Goal: Communication & Community: Answer question/provide support

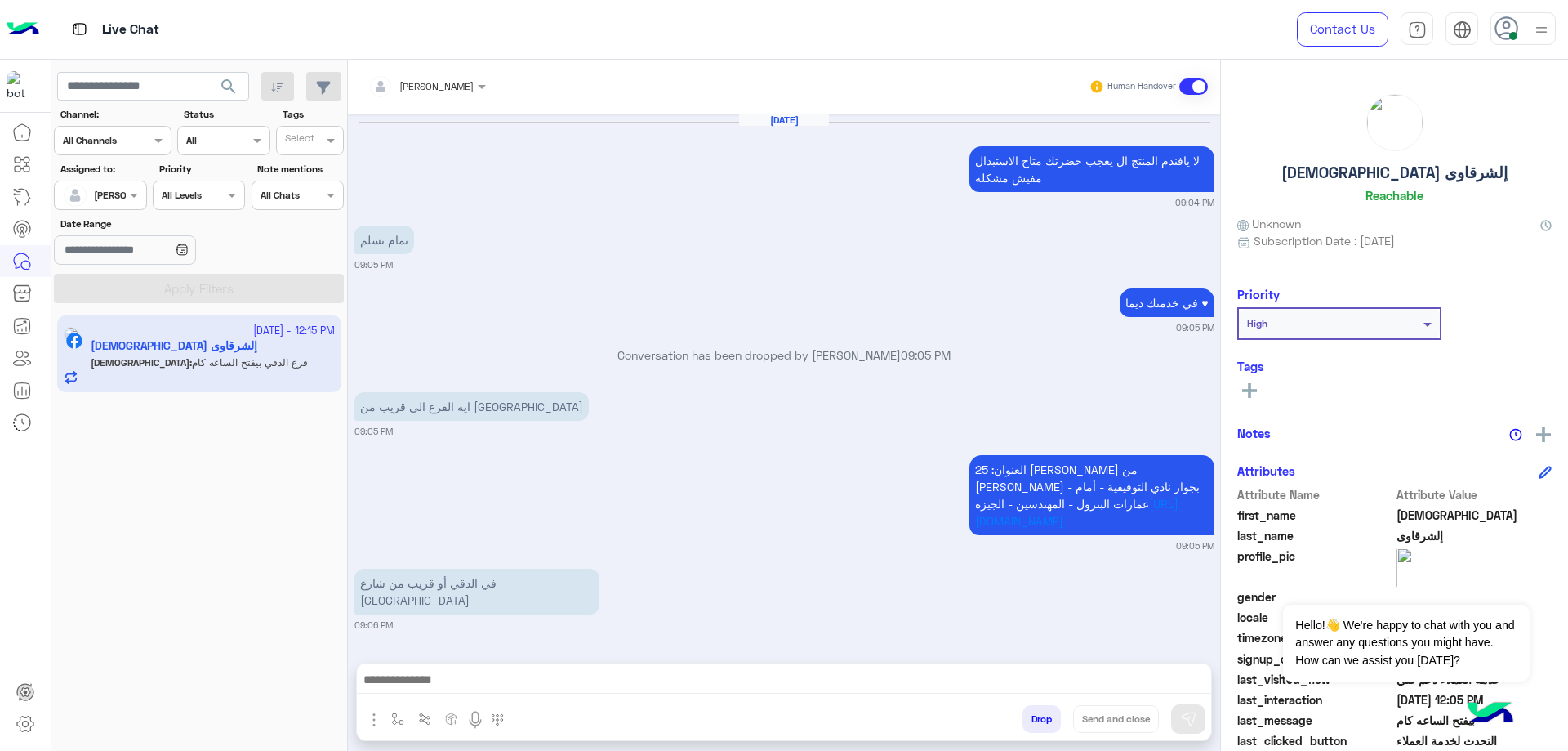
scroll to position [1174, 0]
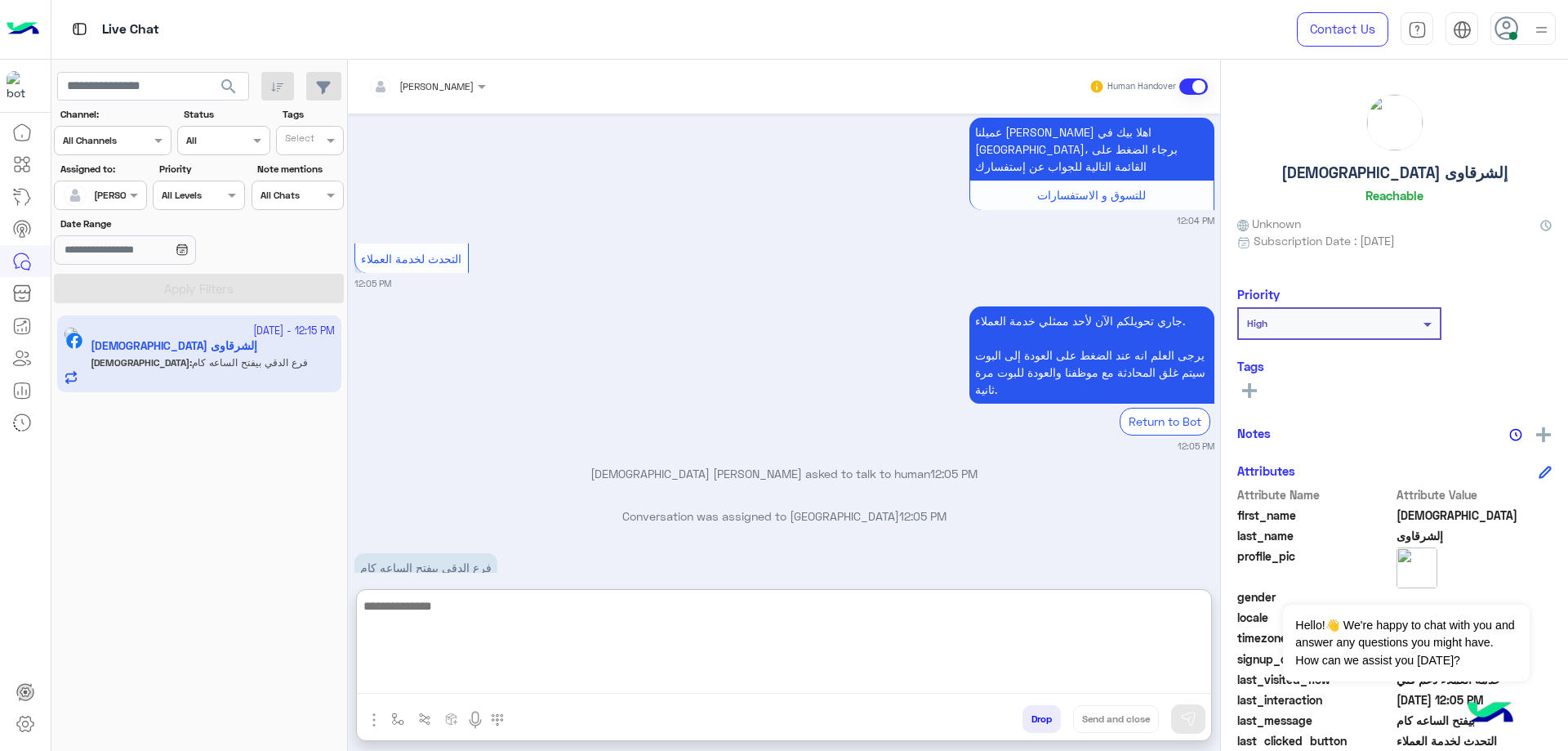
click at [494, 679] on textarea at bounding box center [784, 645] width 854 height 98
paste textarea "**********"
drag, startPoint x: 1085, startPoint y: 673, endPoint x: 1219, endPoint y: 661, distance: 134.5
click at [1219, 661] on div "Bassem Hisham Human Handover [DATE] لا يافندم المنتج ال يعجب حضرتك متاح الاستبد…" at bounding box center [783, 408] width 872 height 697
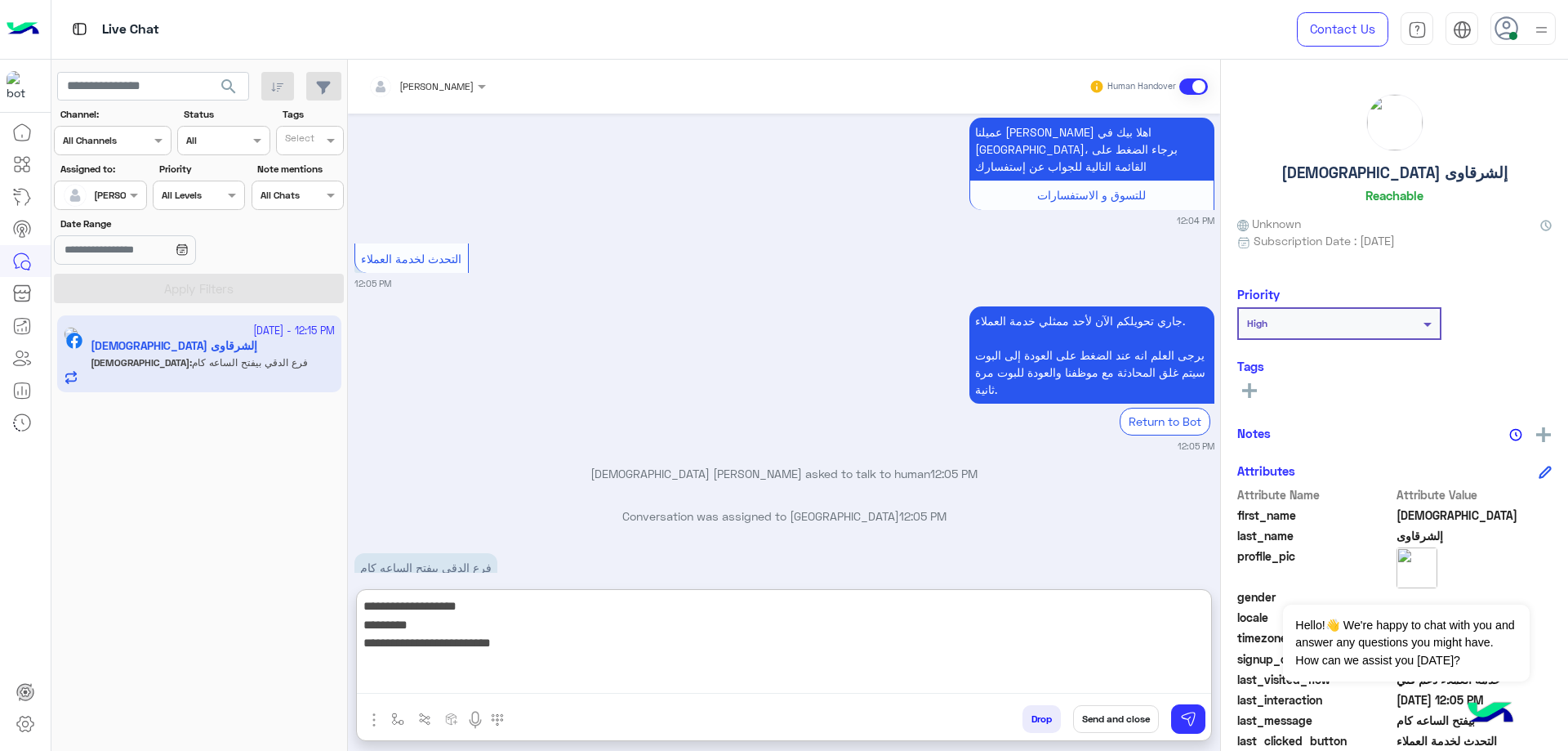
type textarea "**********"
click at [1401, 163] on div "[DEMOGRAPHIC_DATA] إلشرقاوى Reachable" at bounding box center [1394, 152] width 314 height 116
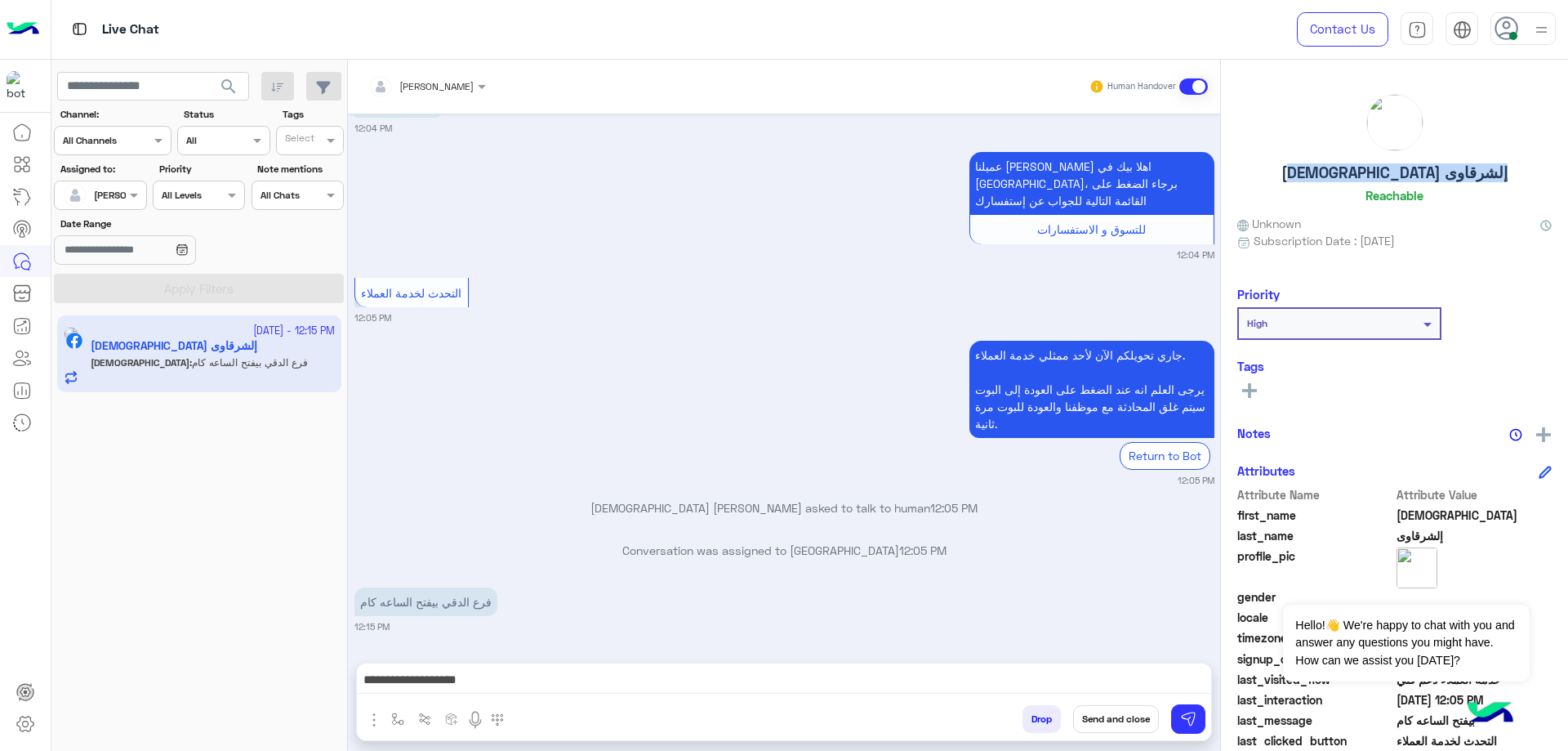
click at [1401, 163] on div "[DEMOGRAPHIC_DATA] إلشرقاوى Reachable" at bounding box center [1394, 152] width 314 height 116
copy h5 "[DEMOGRAPHIC_DATA] إلشرقاوى"
drag, startPoint x: 1119, startPoint y: 704, endPoint x: 1089, endPoint y: 664, distance: 50.0
click at [1119, 704] on div "Drop Send and close" at bounding box center [864, 721] width 695 height 36
click at [1121, 705] on button "Send and close" at bounding box center [1116, 719] width 86 height 28
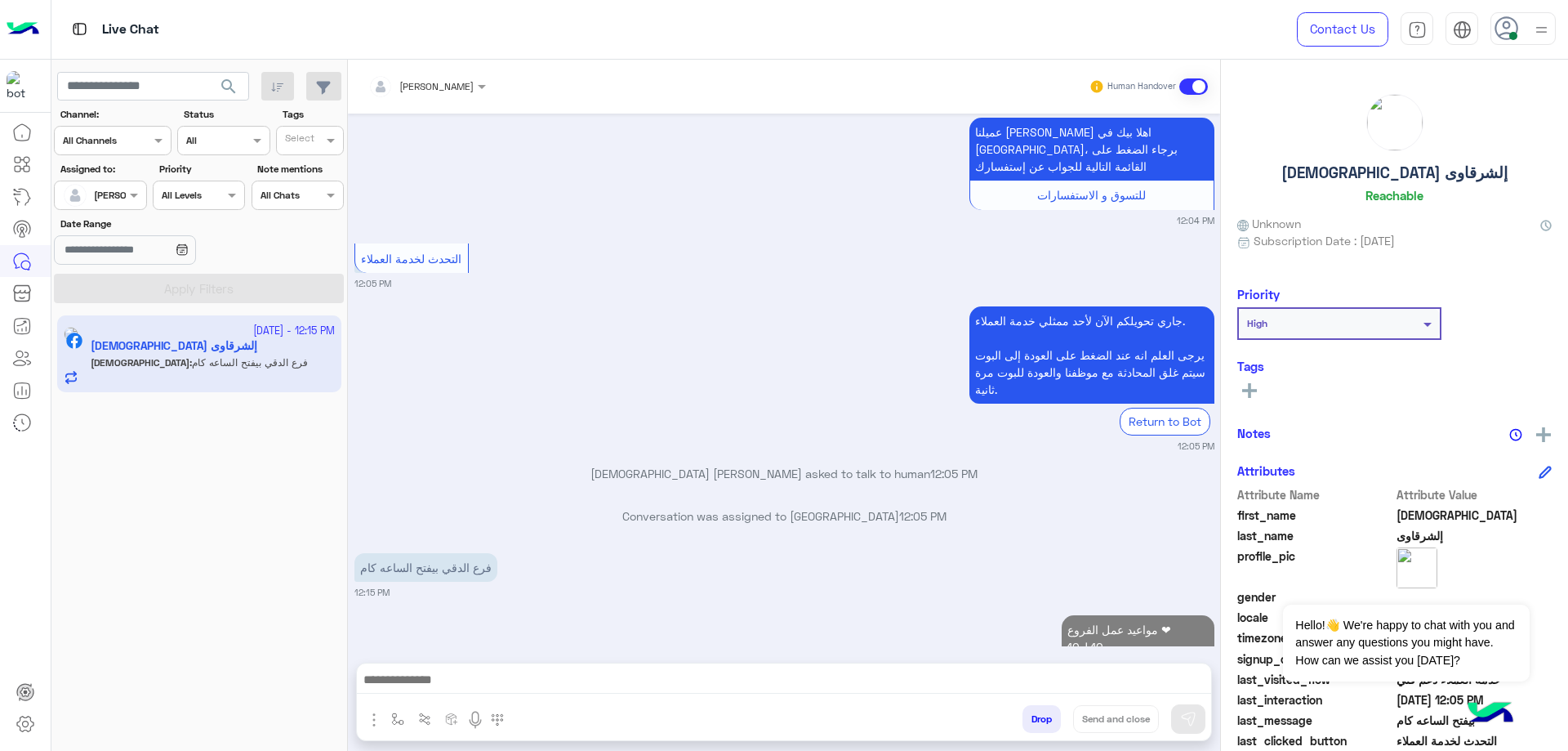
scroll to position [1271, 0]
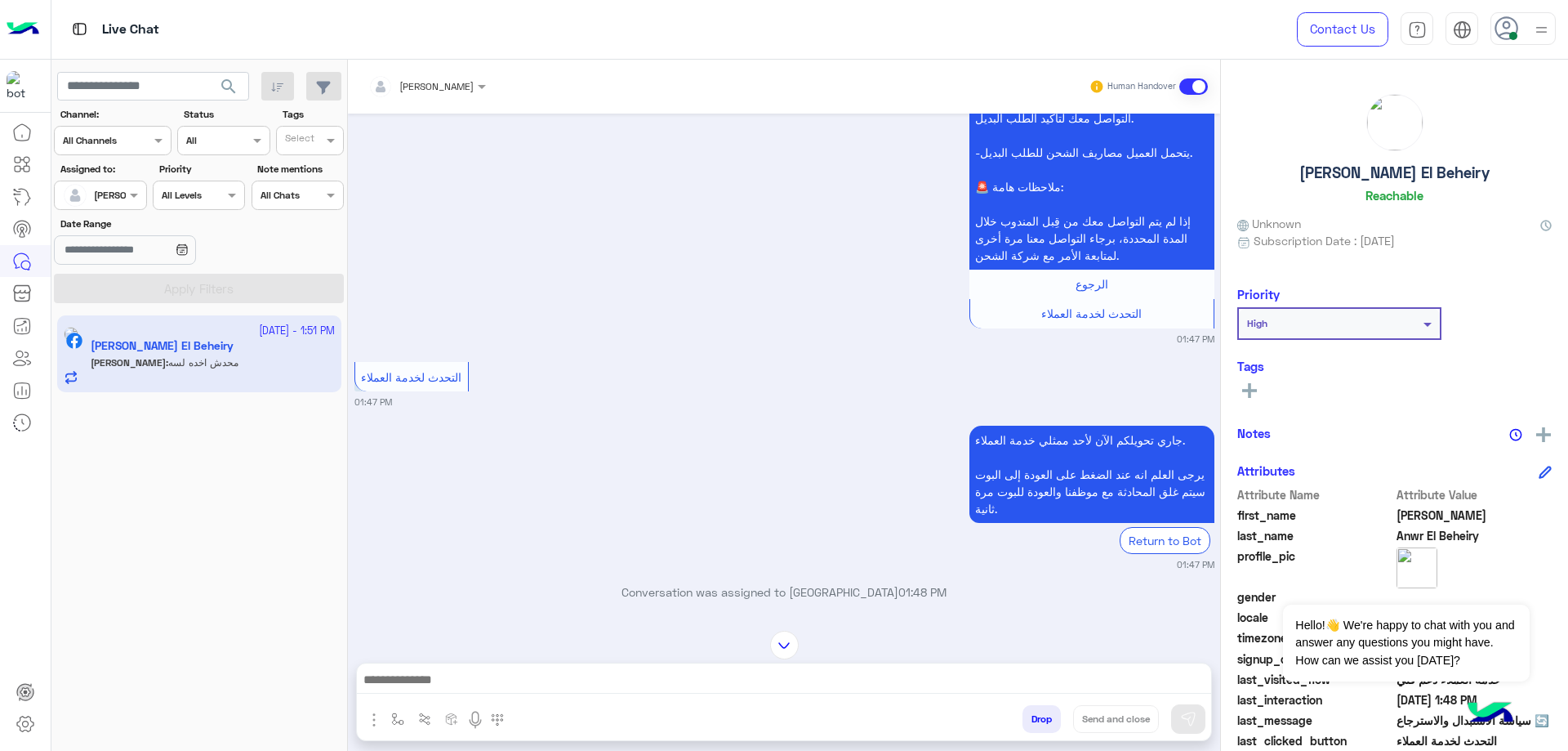
scroll to position [9349, 0]
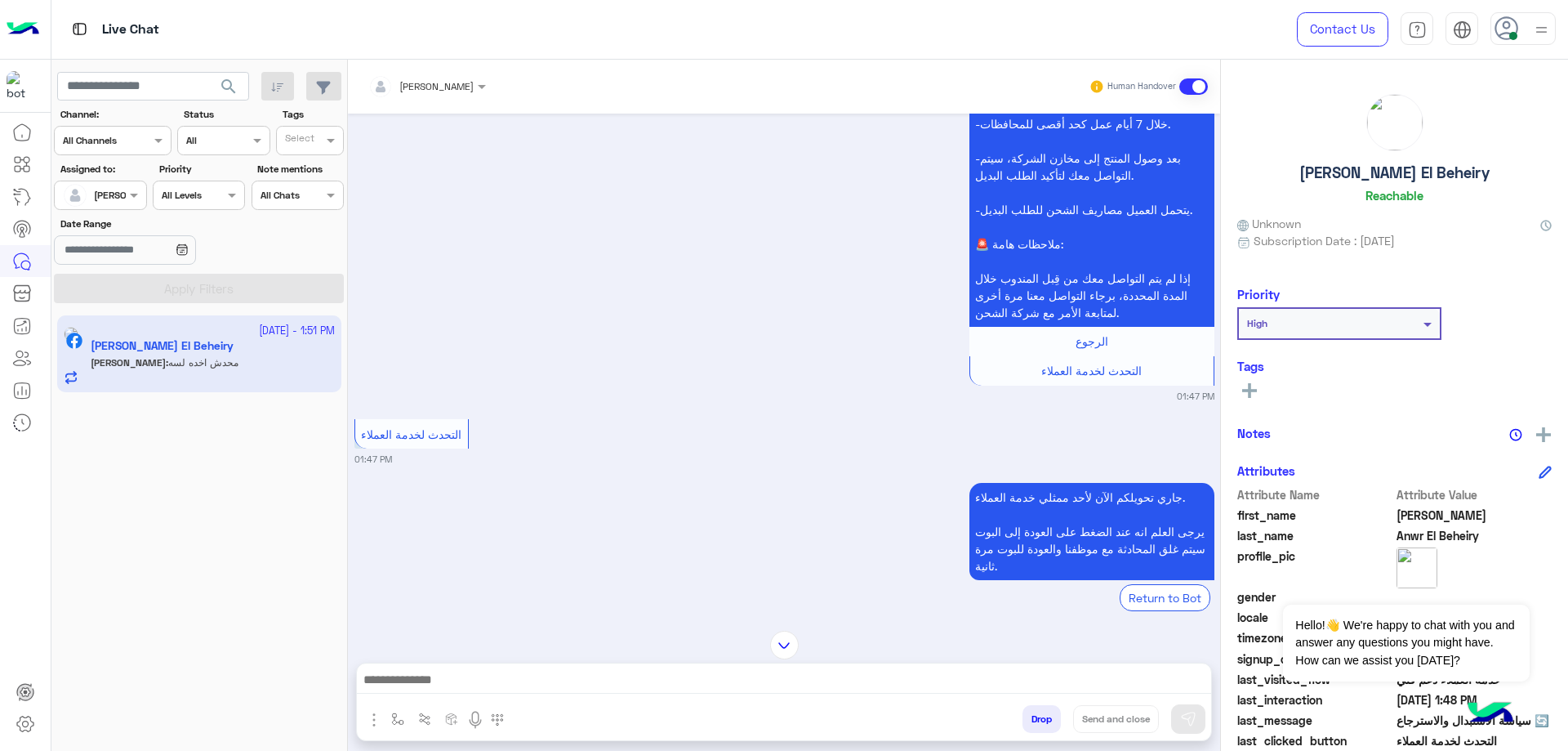
click at [685, 696] on div at bounding box center [784, 683] width 854 height 41
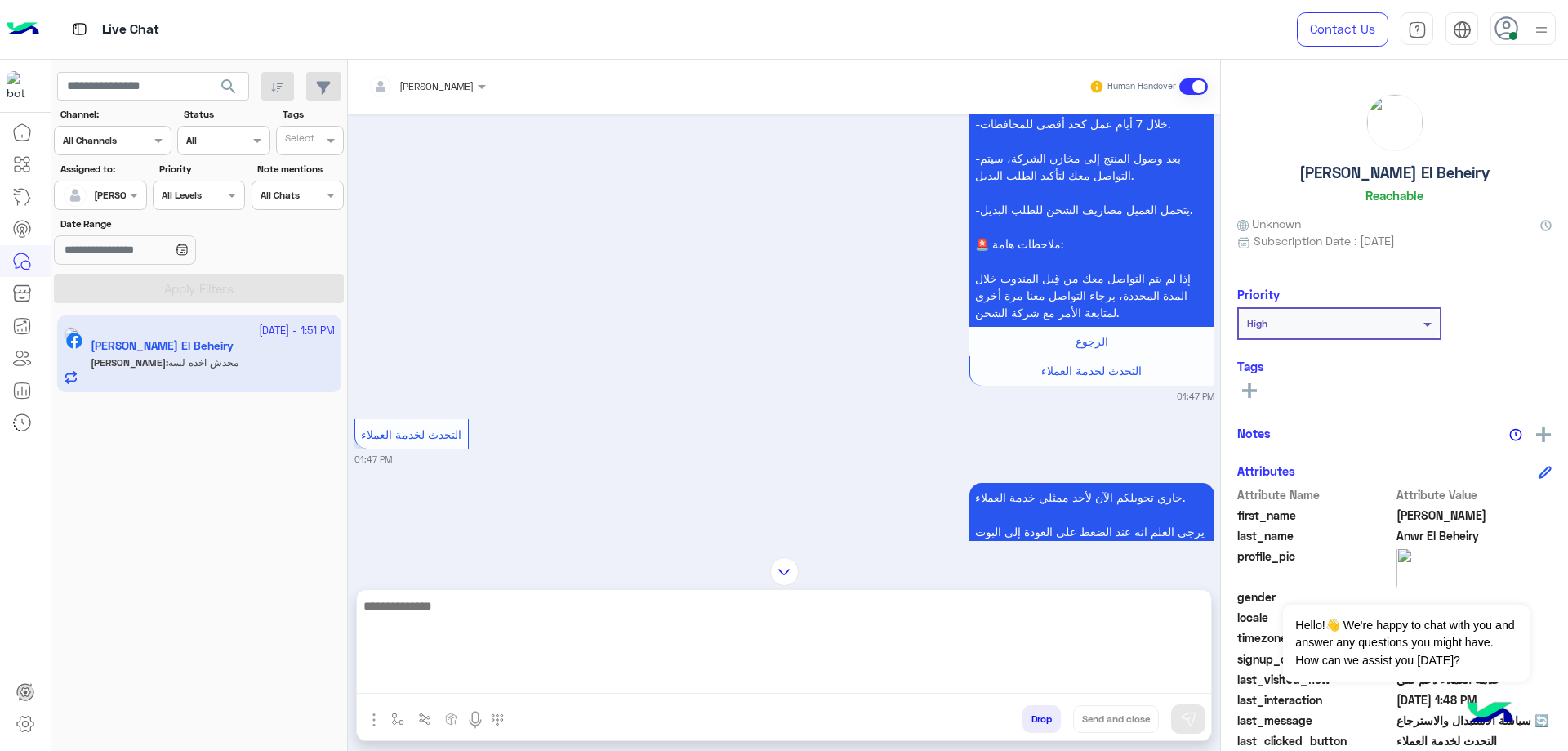
click at [685, 683] on textarea at bounding box center [784, 645] width 854 height 98
type textarea "**********"
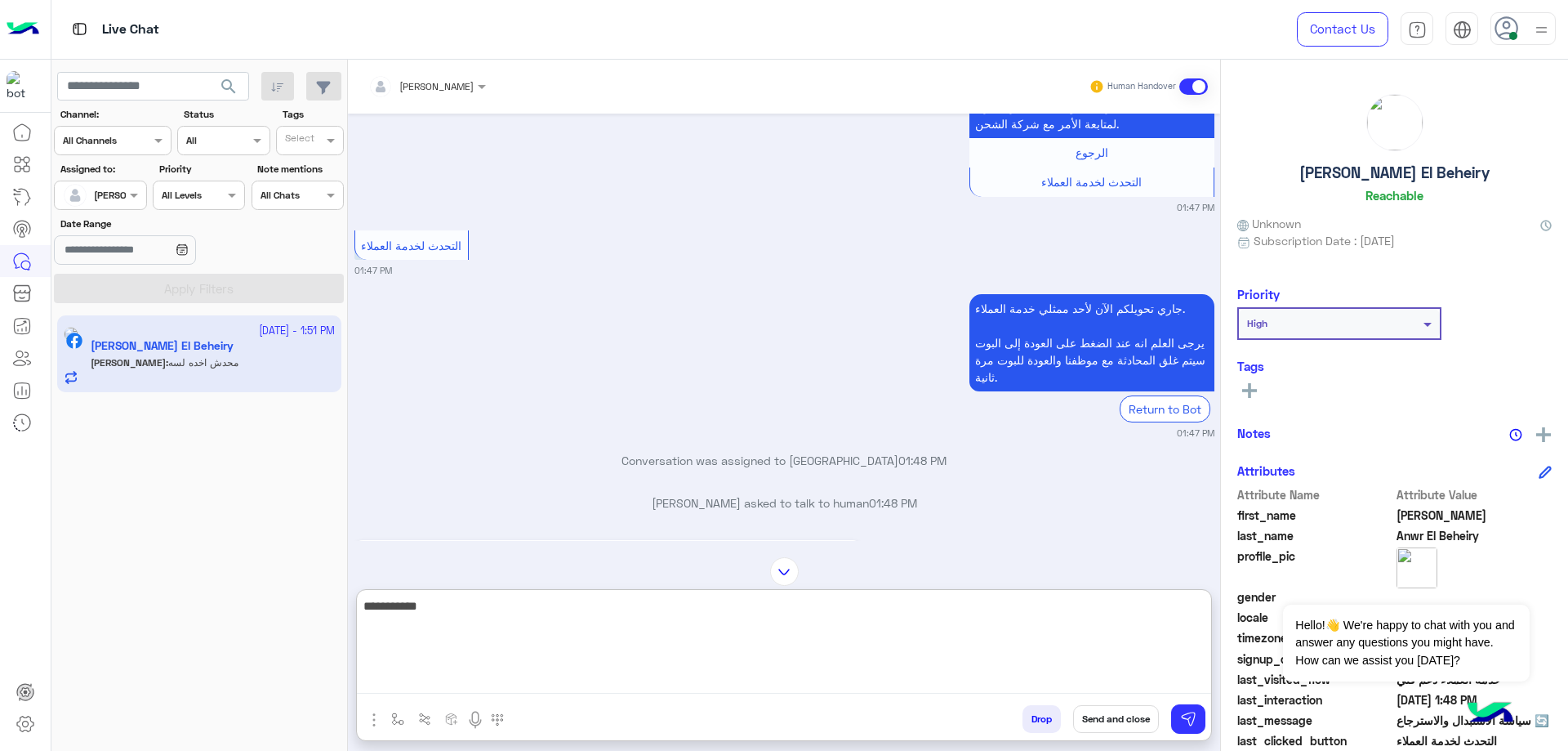
scroll to position [9585, 0]
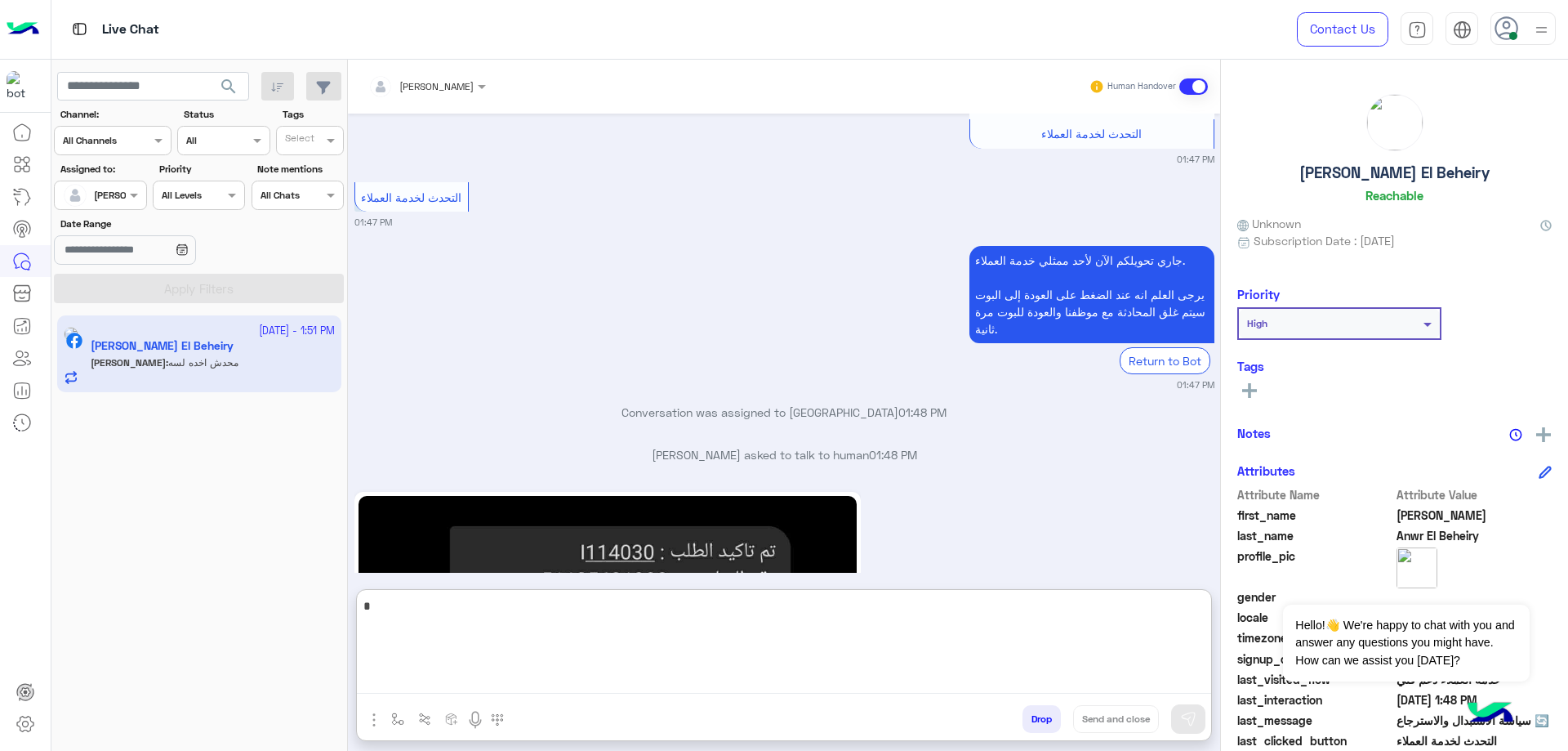
type textarea "**"
type textarea "**********"
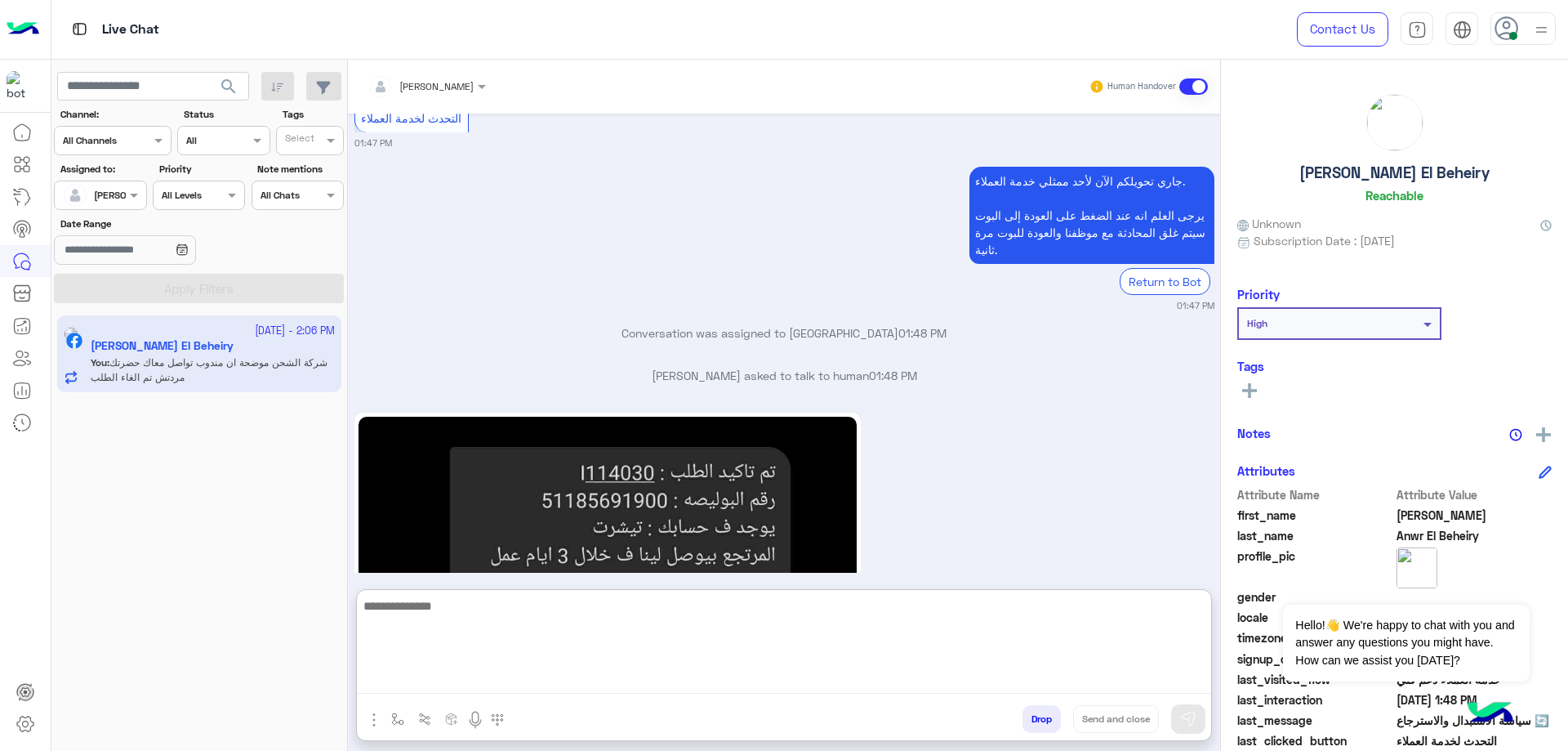
scroll to position [9707, 0]
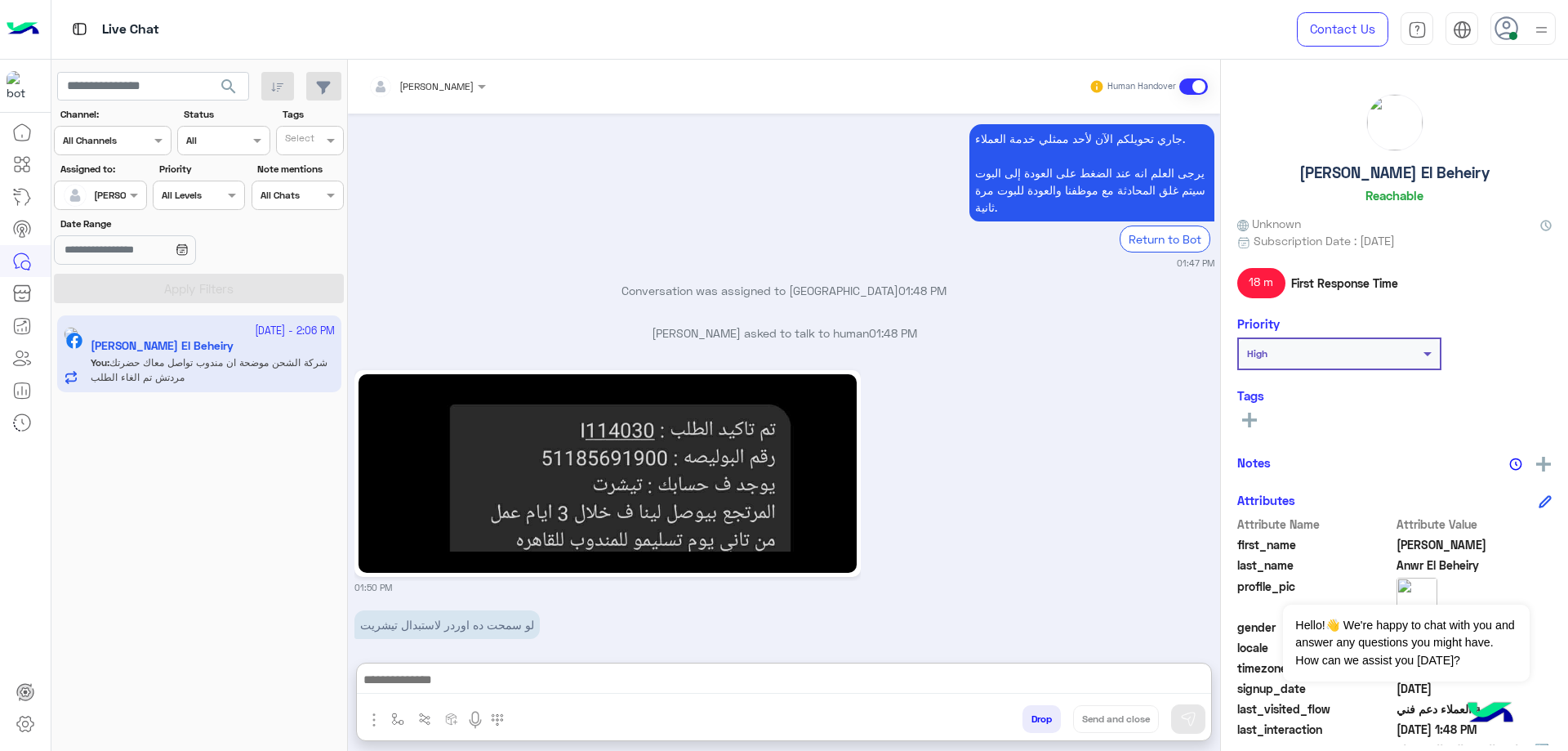
click at [123, 195] on div at bounding box center [100, 193] width 91 height 16
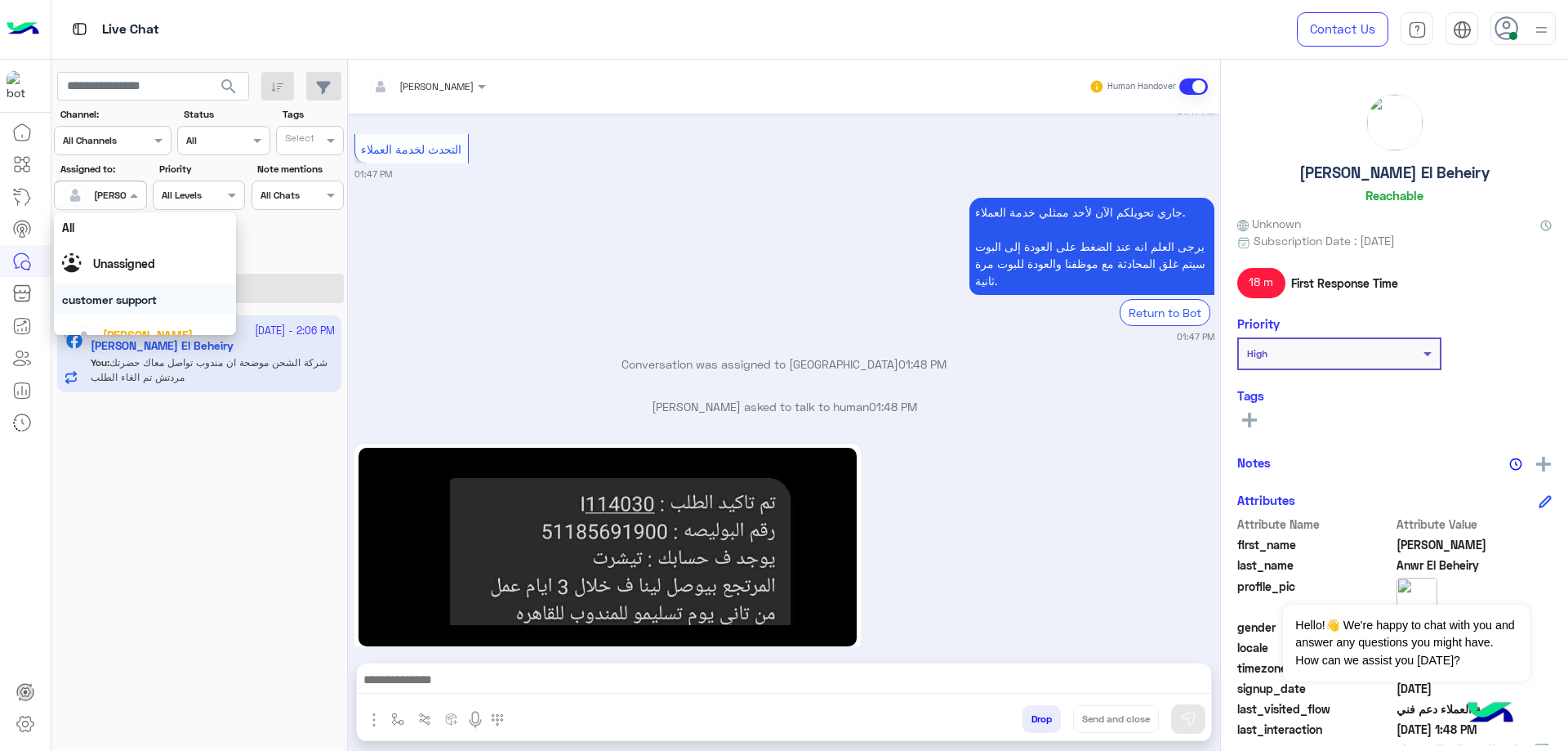
scroll to position [164, 0]
click at [142, 228] on div "[PERSON_NAME]" at bounding box center [144, 213] width 182 height 42
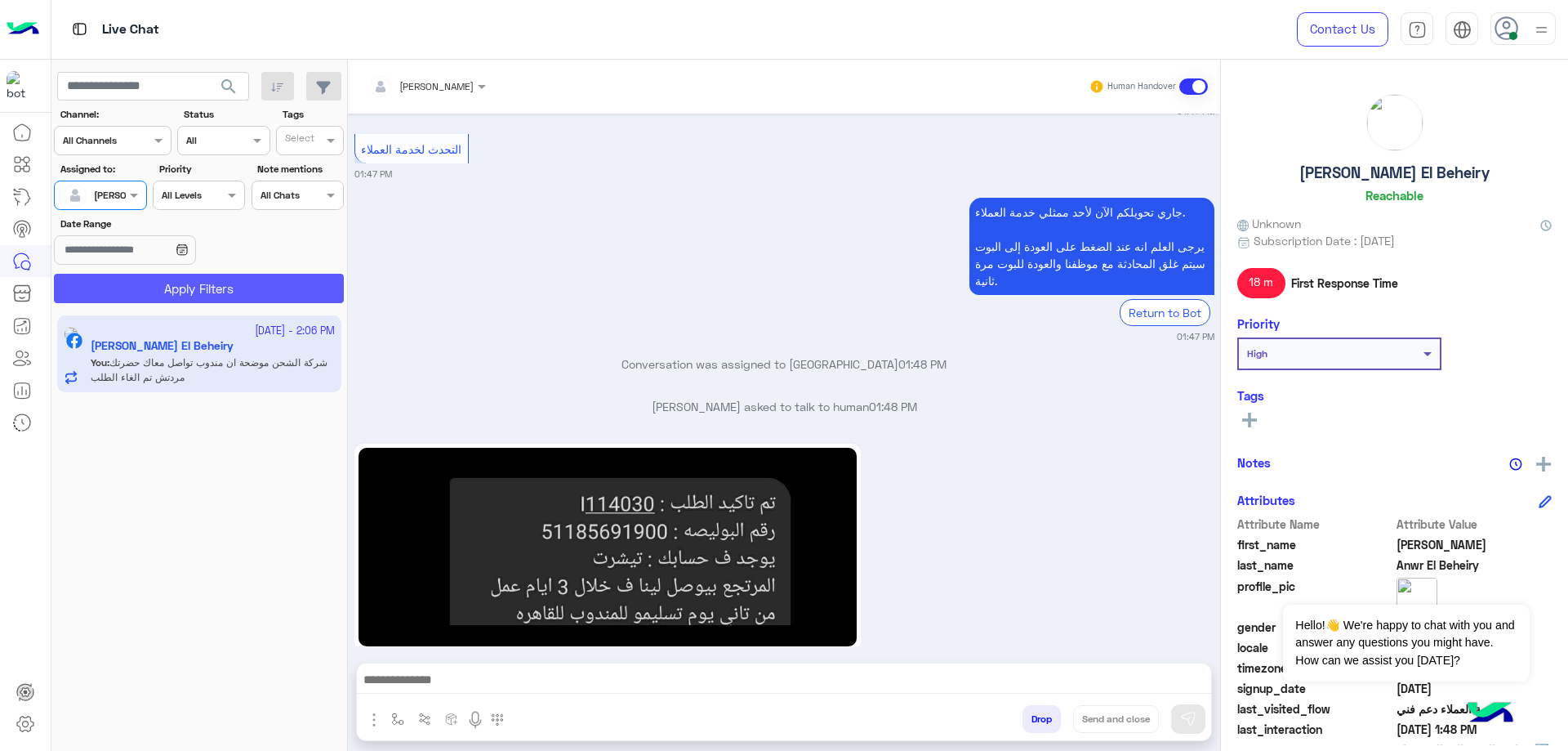
click at [282, 298] on button "Apply Filters" at bounding box center [199, 289] width 290 height 30
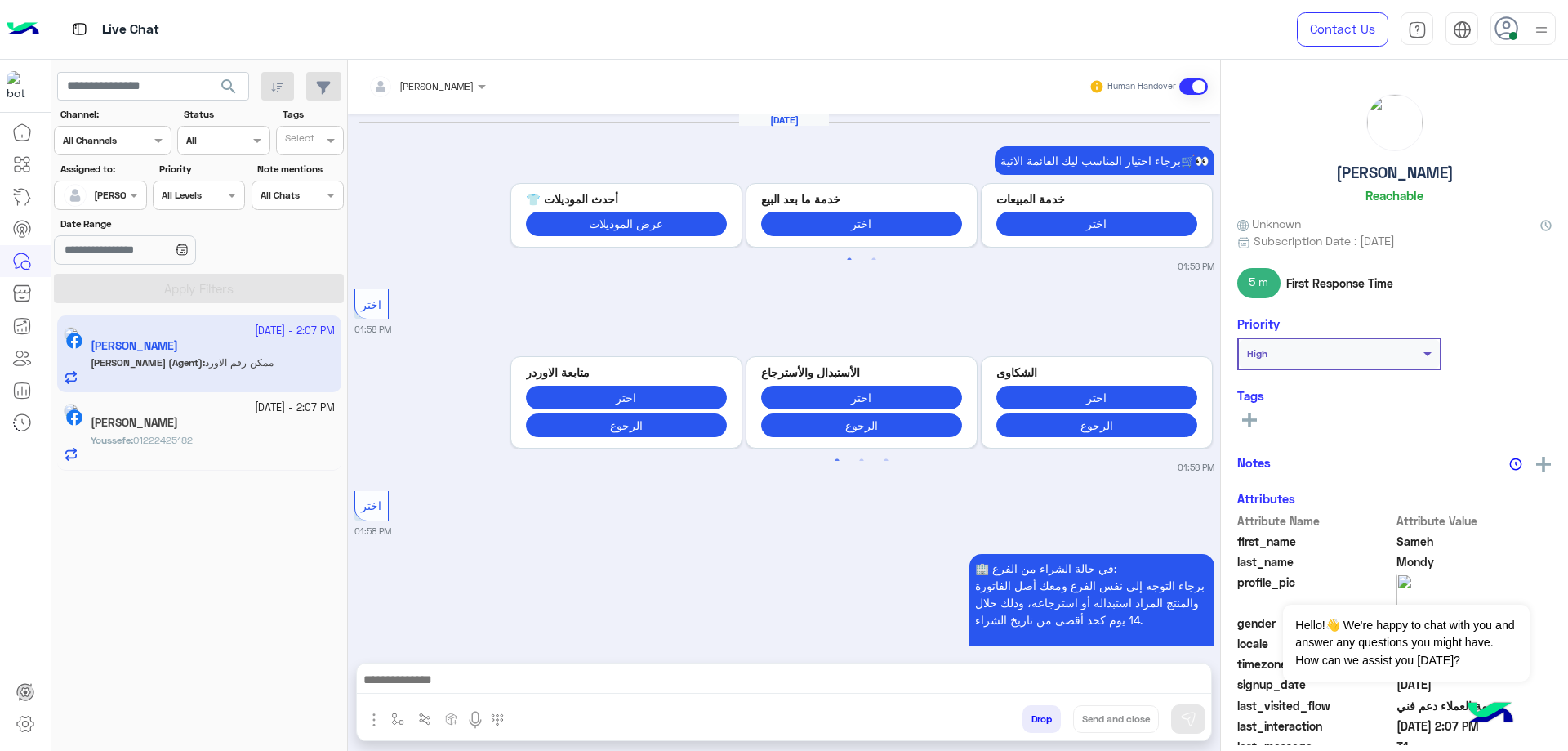
scroll to position [1591, 0]
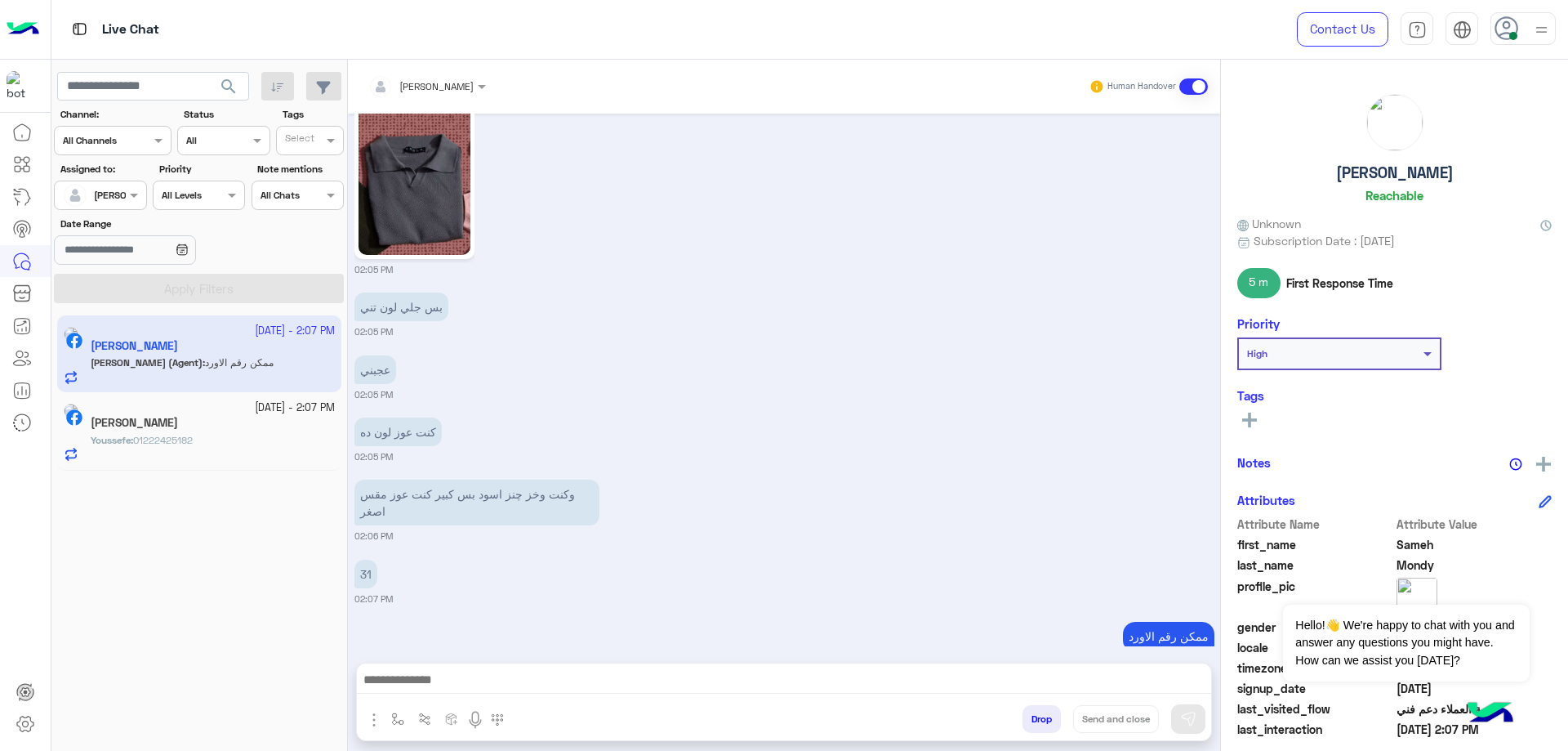
click at [118, 192] on div at bounding box center [100, 193] width 91 height 16
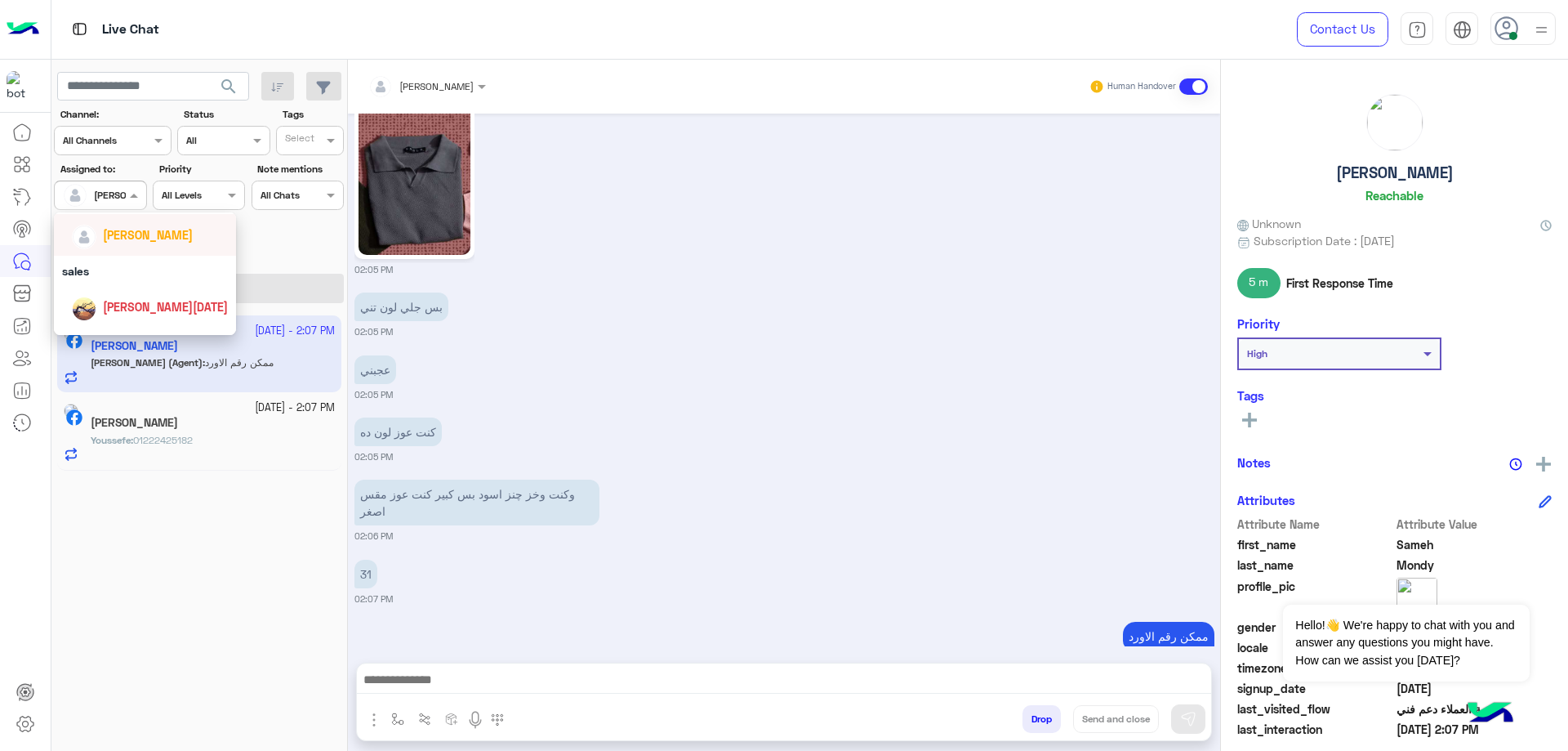
scroll to position [81, 0]
click at [154, 263] on div "[PERSON_NAME]" at bounding box center [147, 253] width 90 height 18
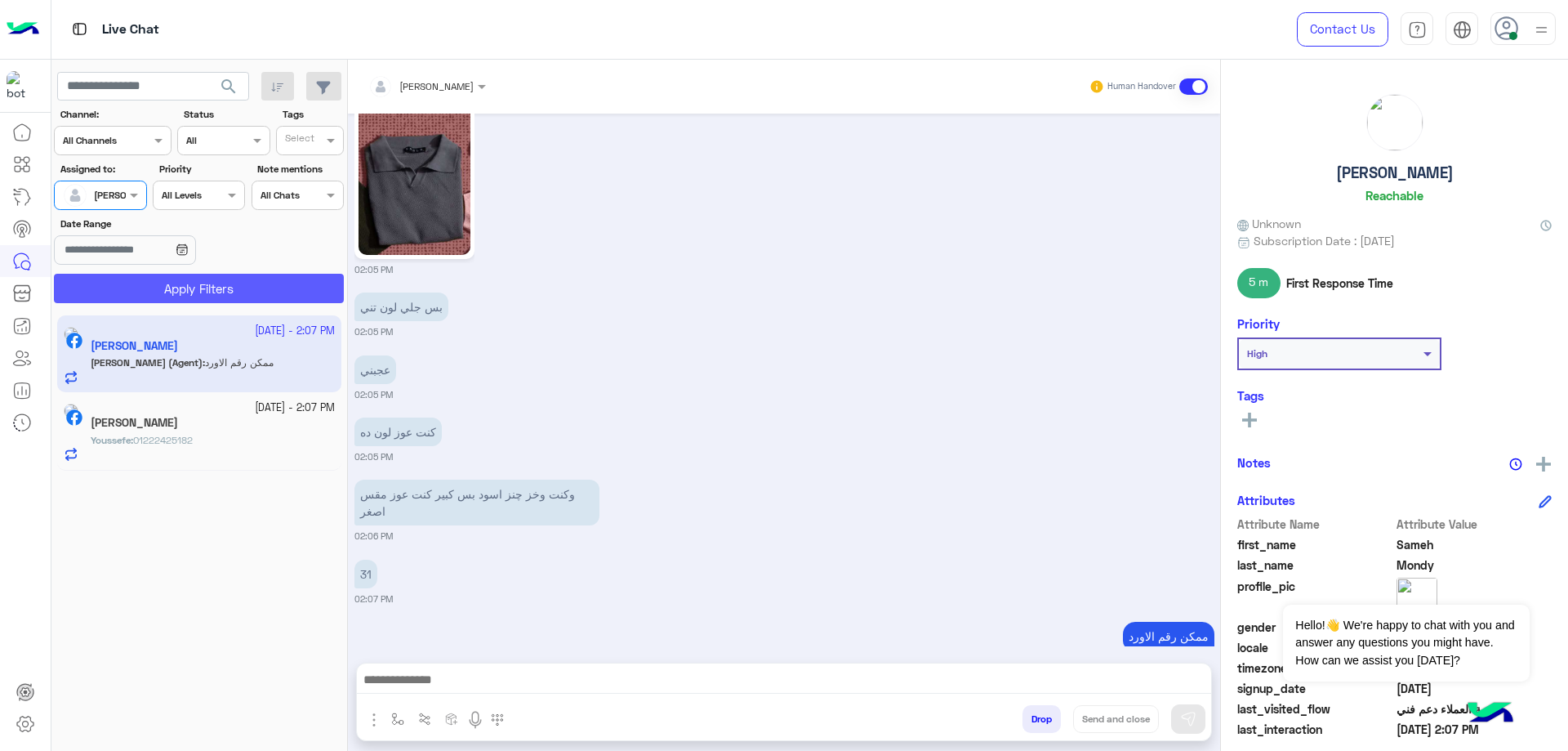
click at [194, 280] on button "Apply Filters" at bounding box center [199, 289] width 290 height 30
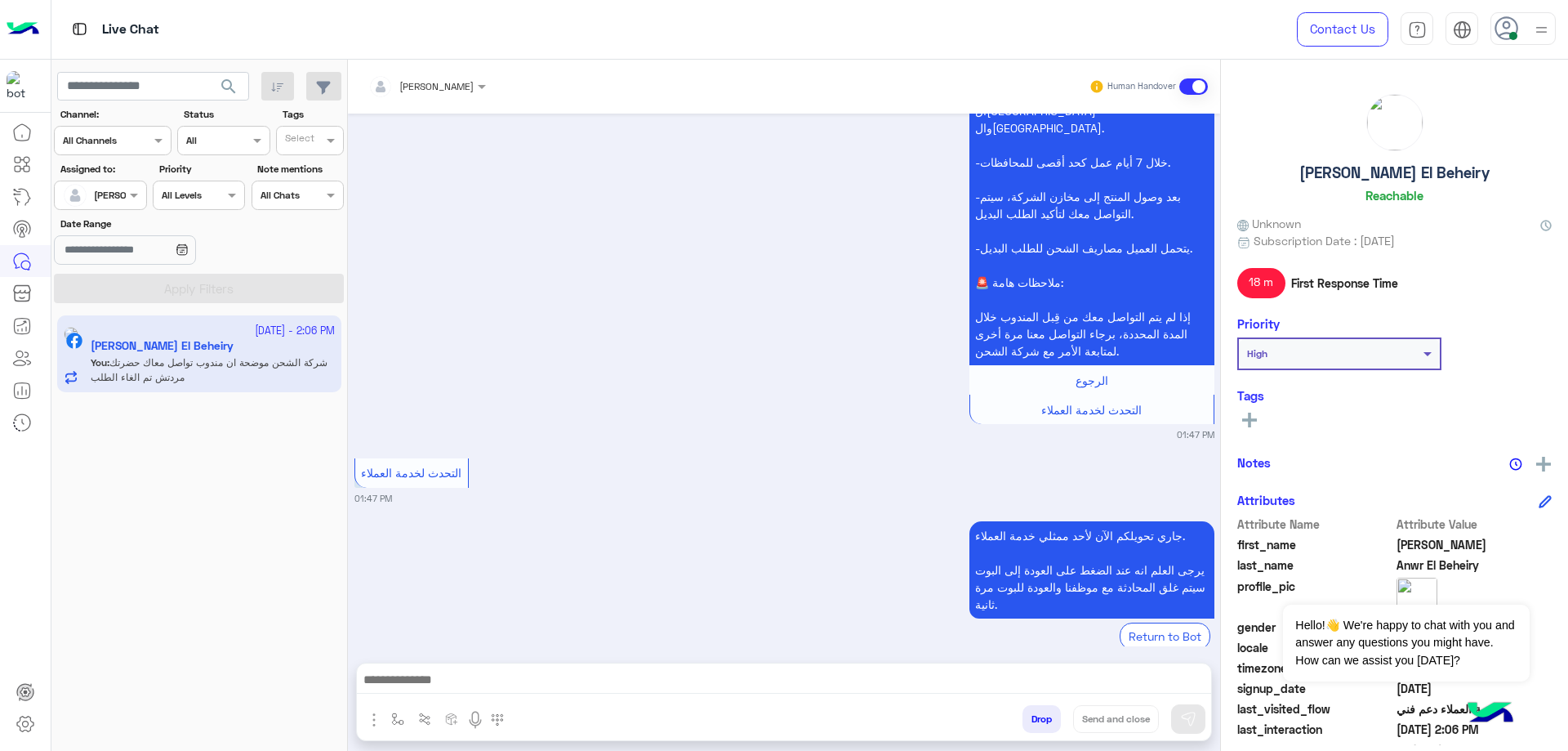
scroll to position [2154, 0]
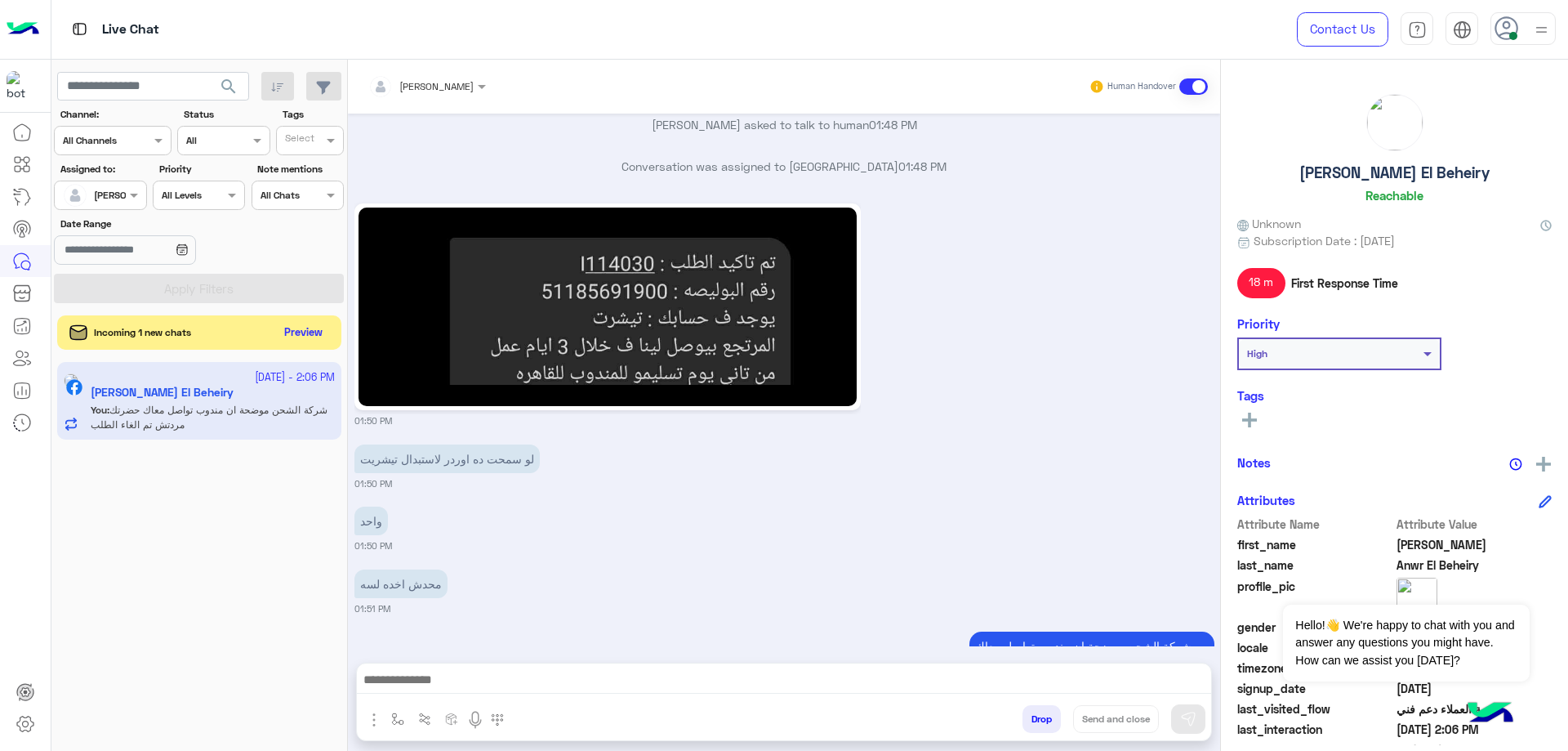
click at [295, 327] on button "Preview" at bounding box center [303, 333] width 51 height 22
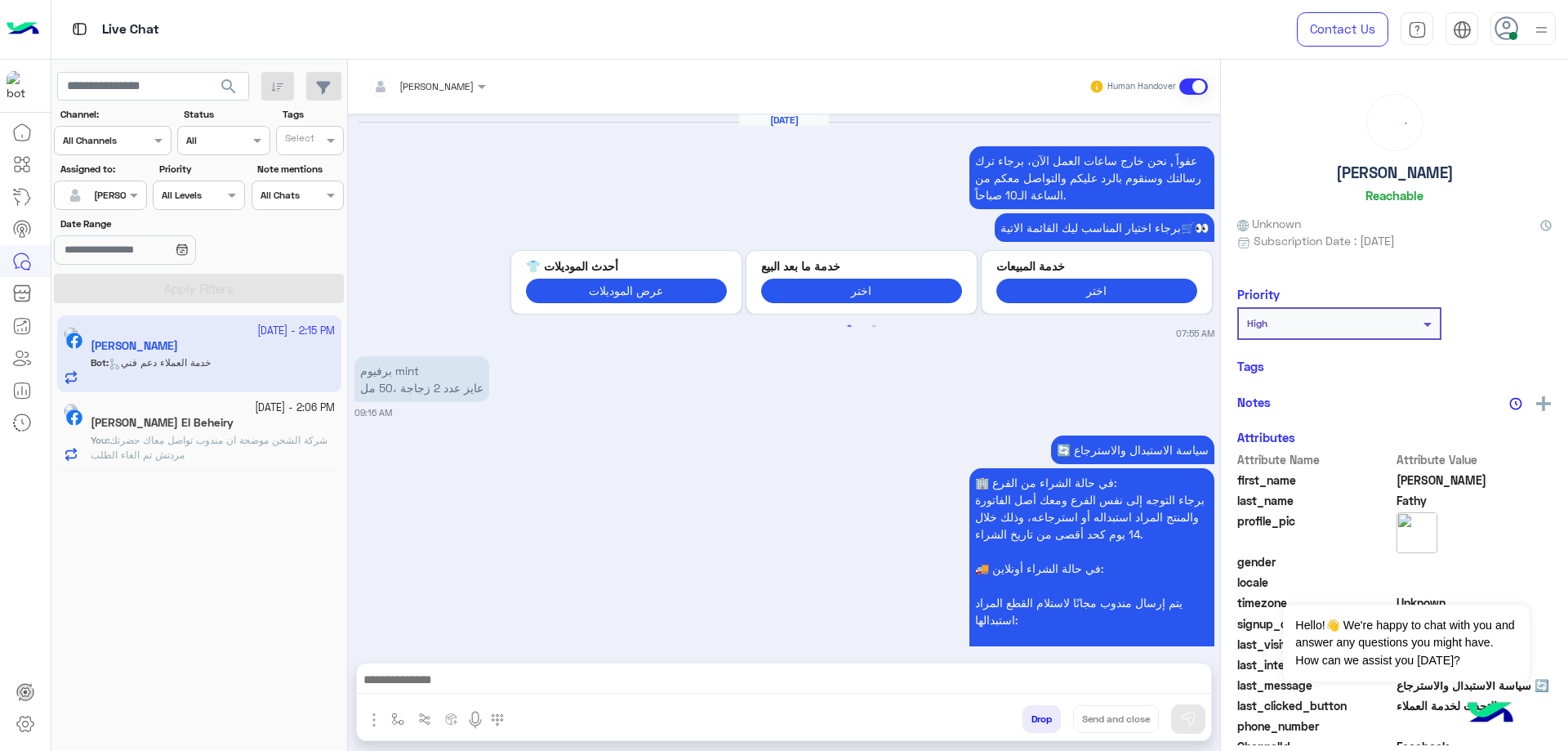
scroll to position [2124, 0]
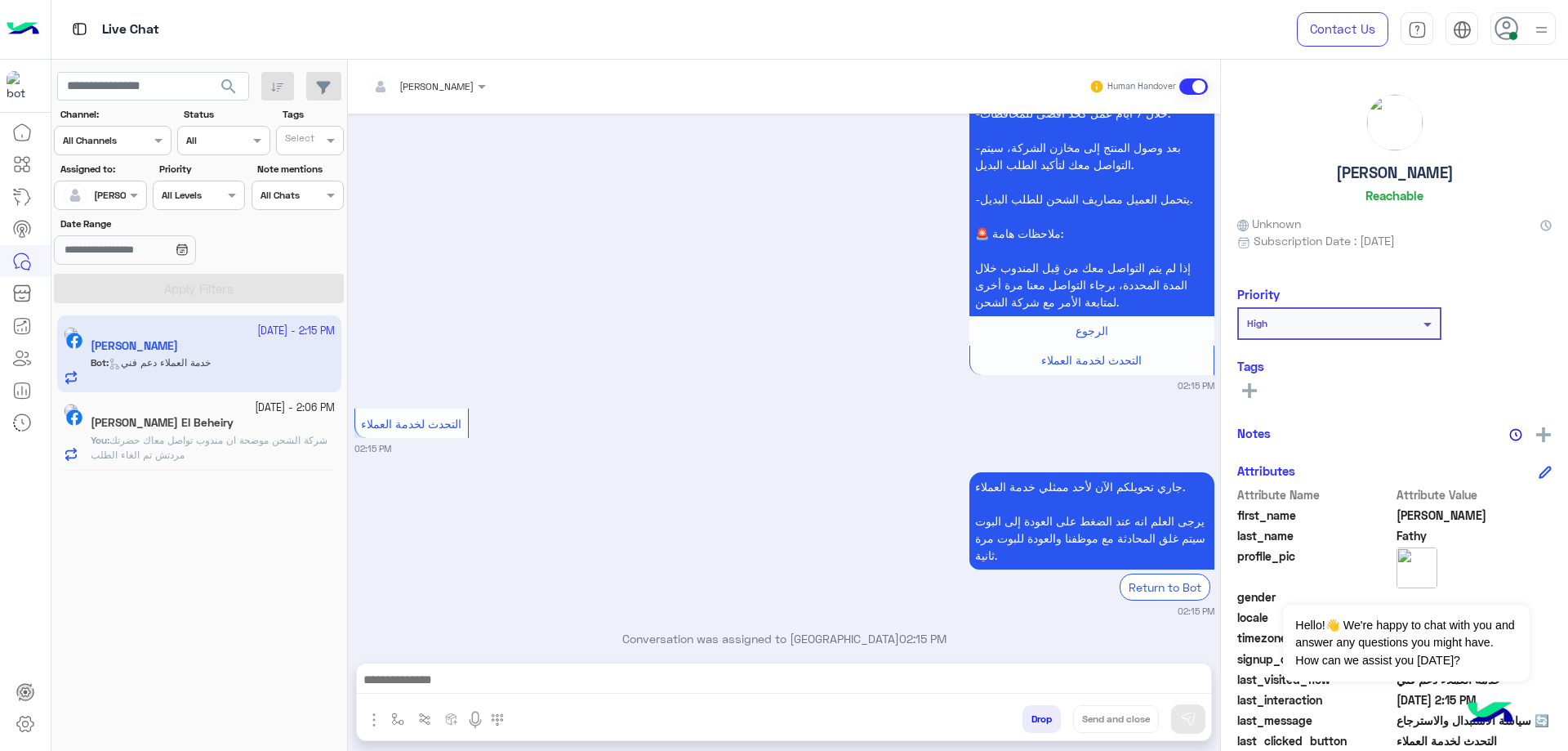
click at [242, 361] on app-inbox-user "[DATE] - 2:15 PM [PERSON_NAME] Bot : خدمة العملاء دعم فني" at bounding box center [199, 353] width 284 height 77
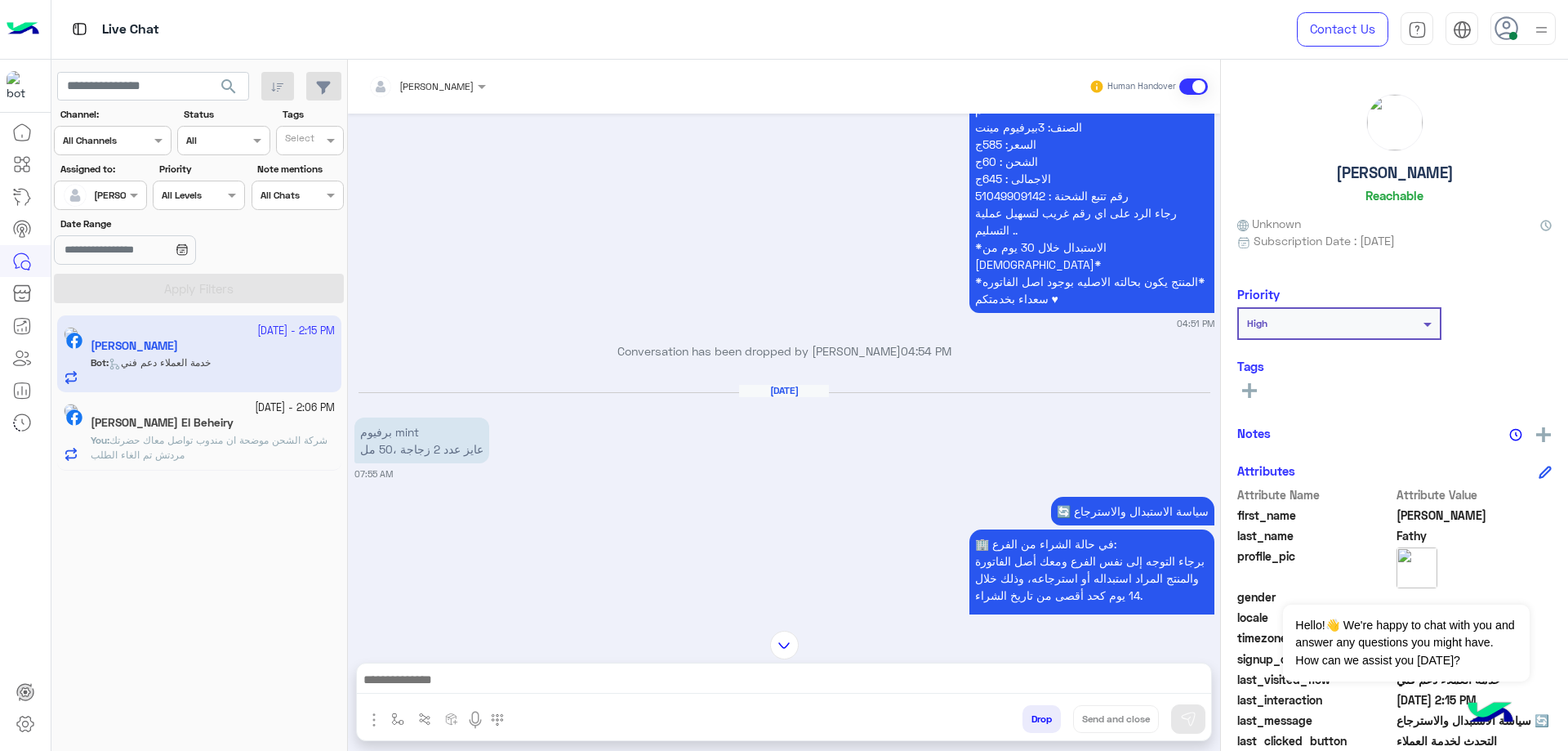
scroll to position [1173, 0]
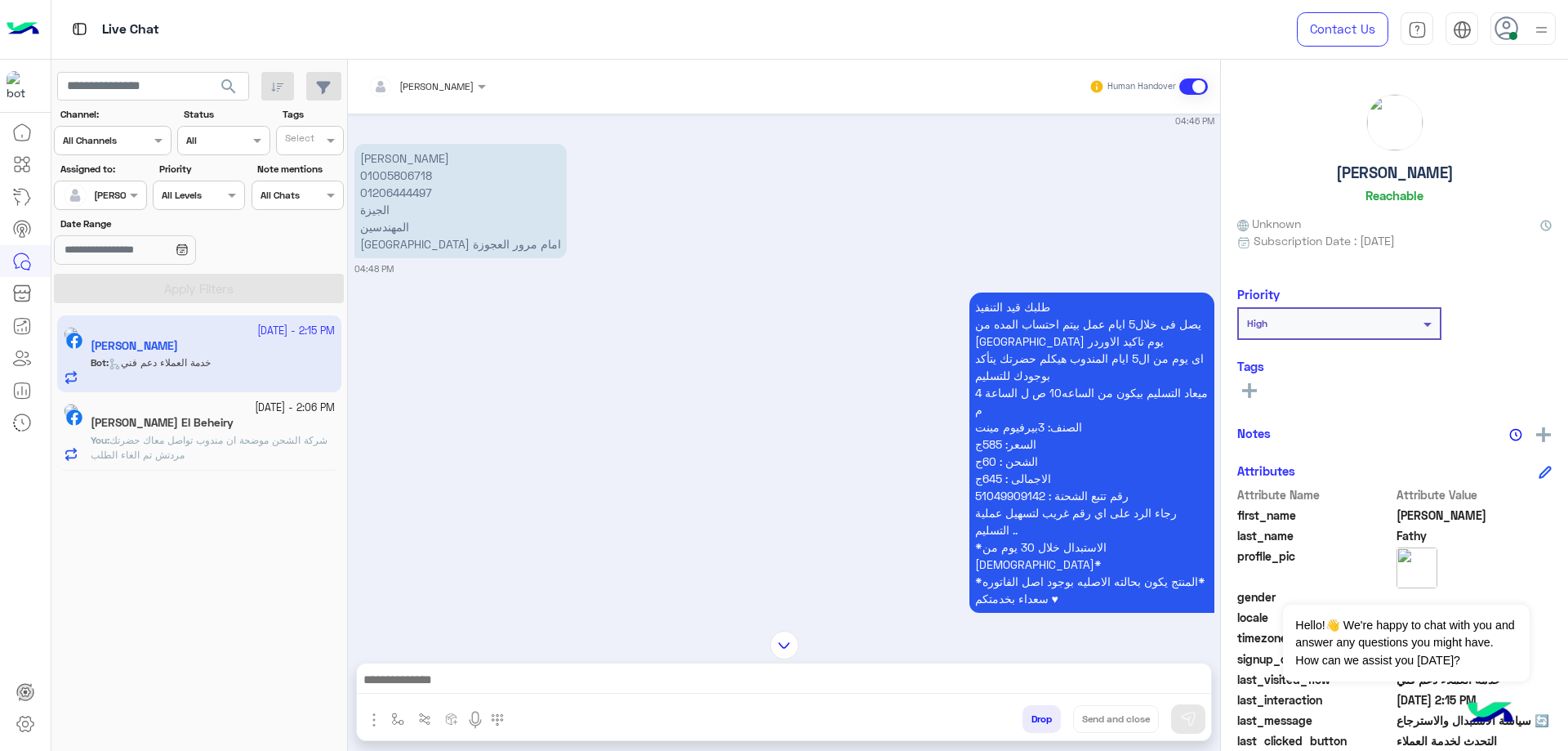
click at [435, 668] on div at bounding box center [784, 683] width 854 height 41
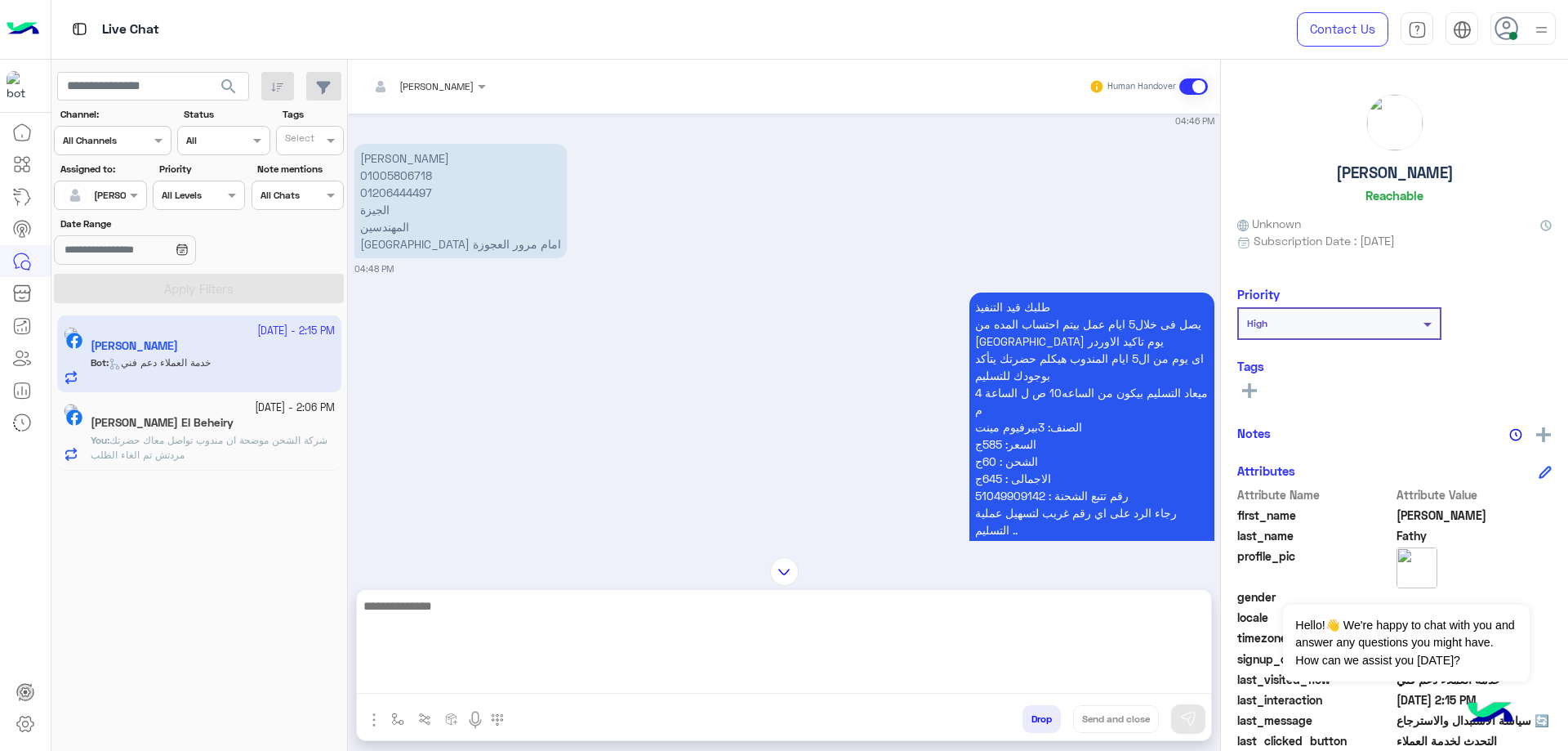
click at [441, 671] on textarea at bounding box center [784, 645] width 854 height 98
type textarea "**********"
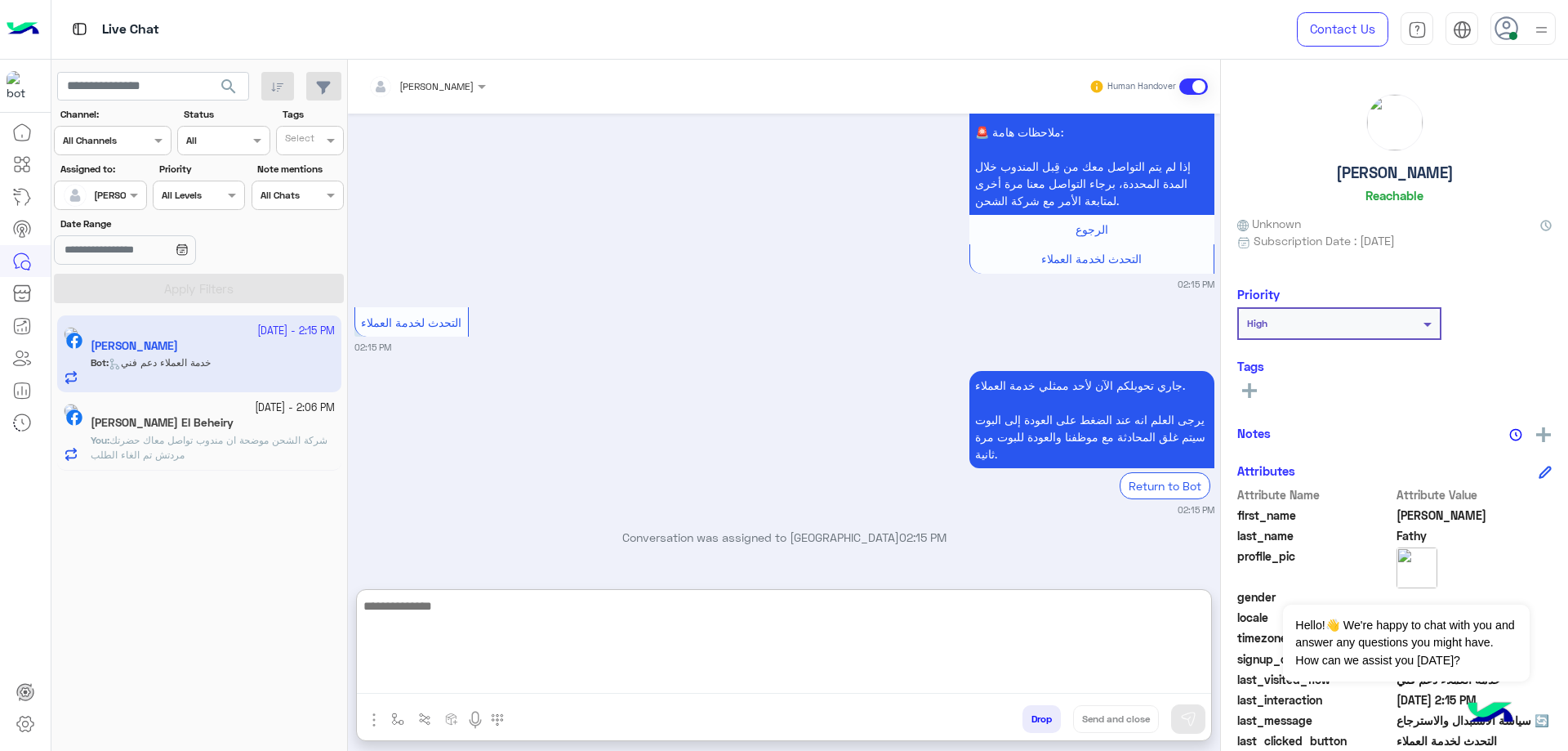
scroll to position [4736, 0]
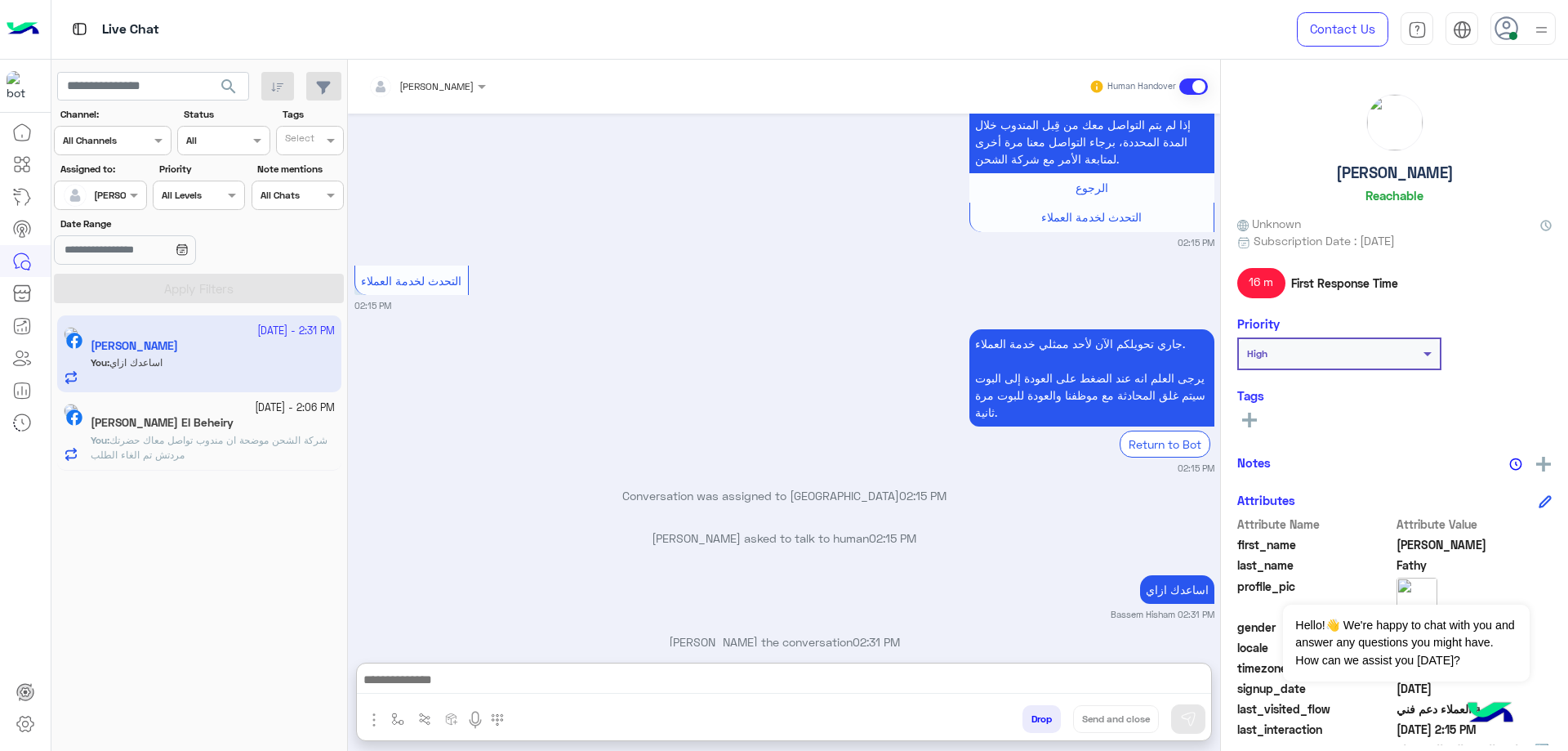
click at [1393, 173] on h5 "[PERSON_NAME]" at bounding box center [1394, 173] width 117 height 18
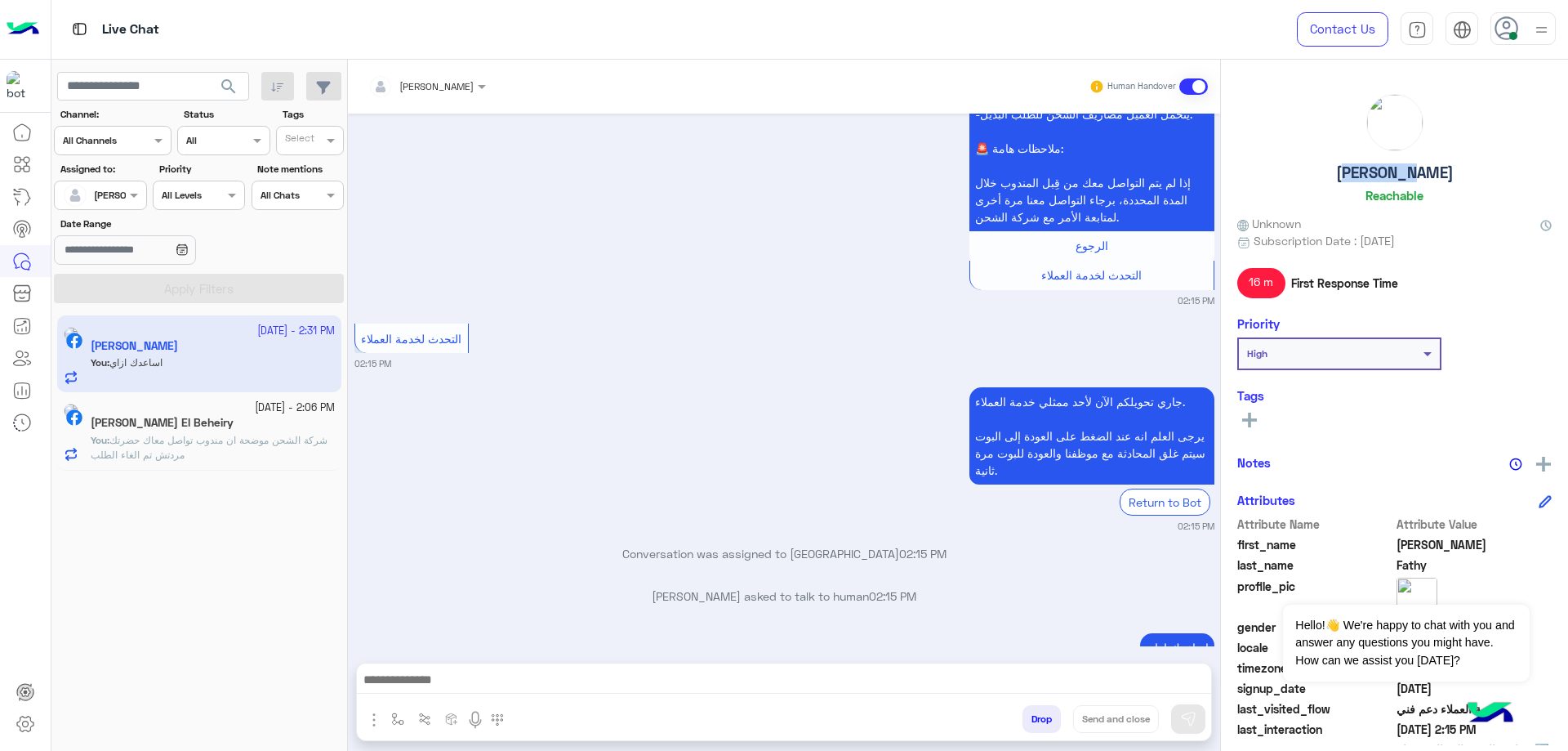
click at [1393, 173] on h5 "[PERSON_NAME]" at bounding box center [1394, 173] width 117 height 18
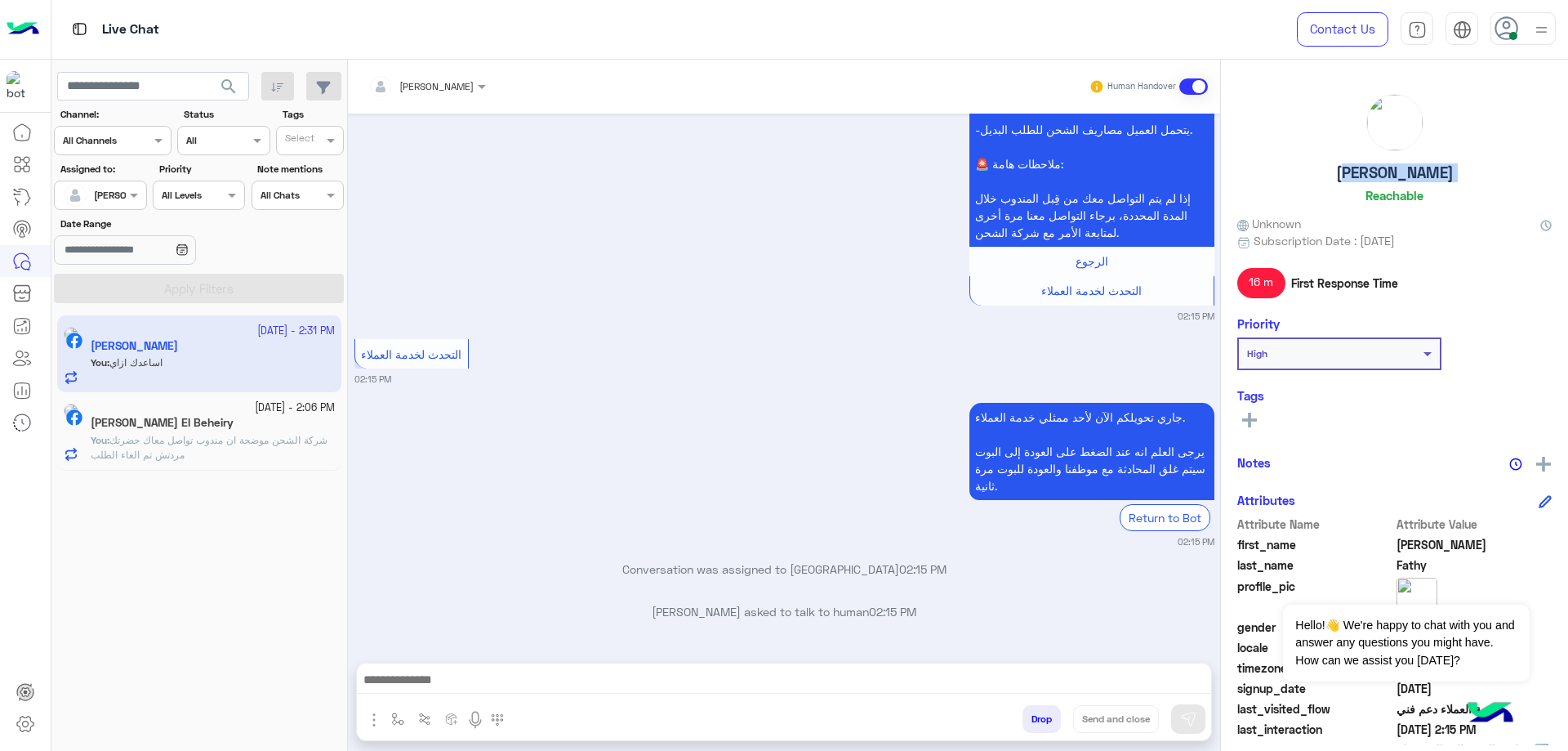
click at [1393, 173] on h5 "[PERSON_NAME]" at bounding box center [1394, 173] width 117 height 18
copy h5 "[PERSON_NAME]"
click at [459, 74] on div "[PERSON_NAME]" at bounding box center [421, 86] width 105 height 32
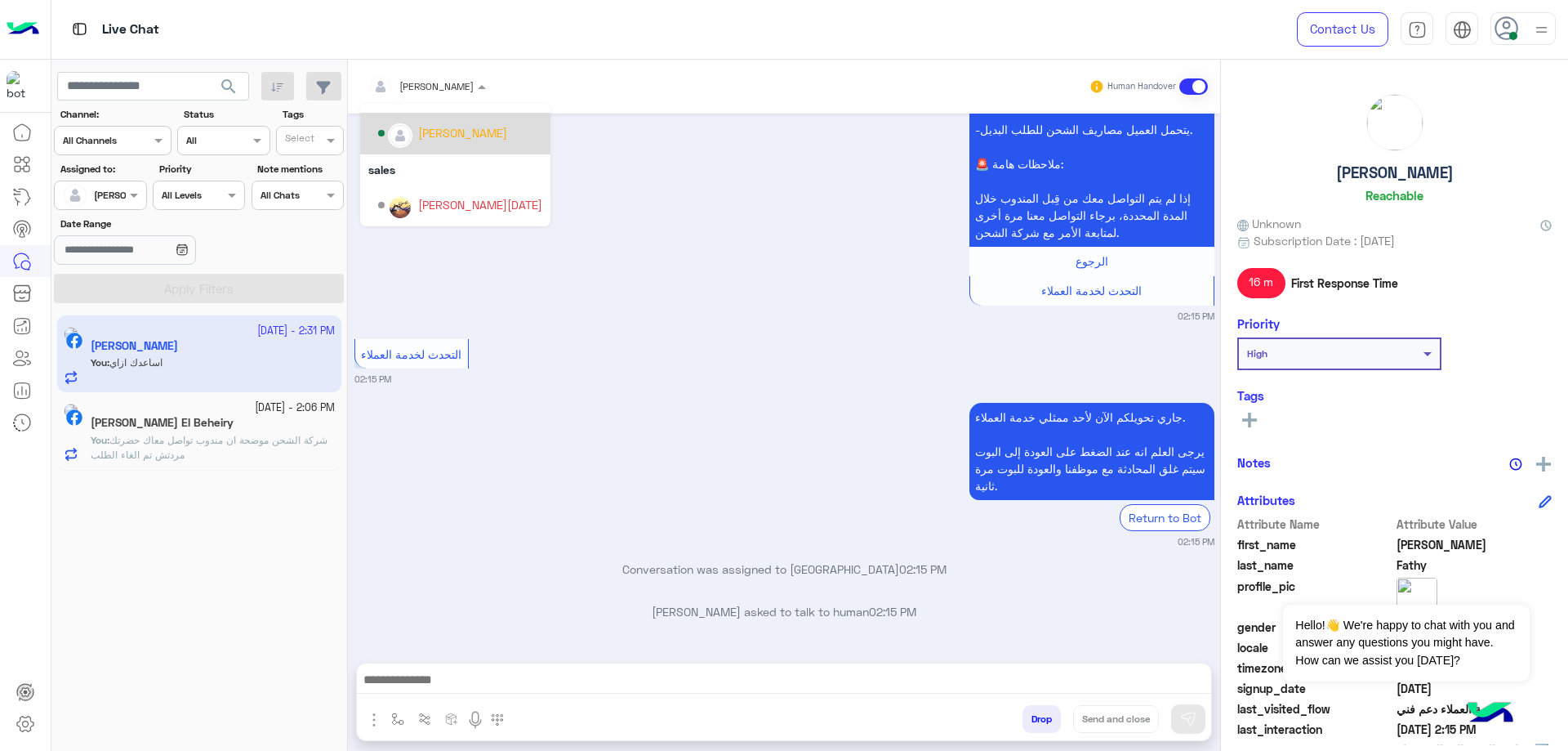
scroll to position [146, 0]
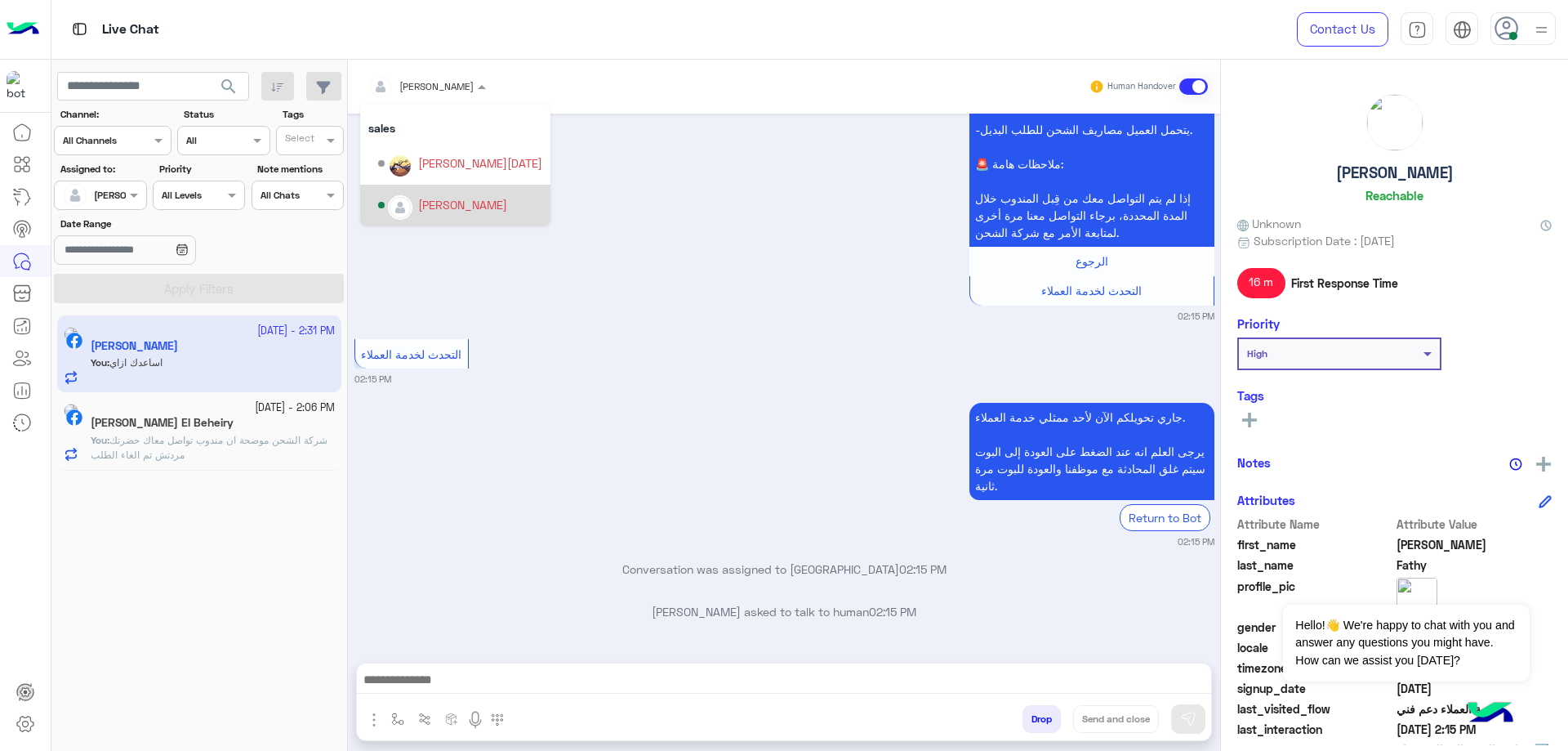
click at [455, 203] on div "[PERSON_NAME]" at bounding box center [462, 204] width 89 height 18
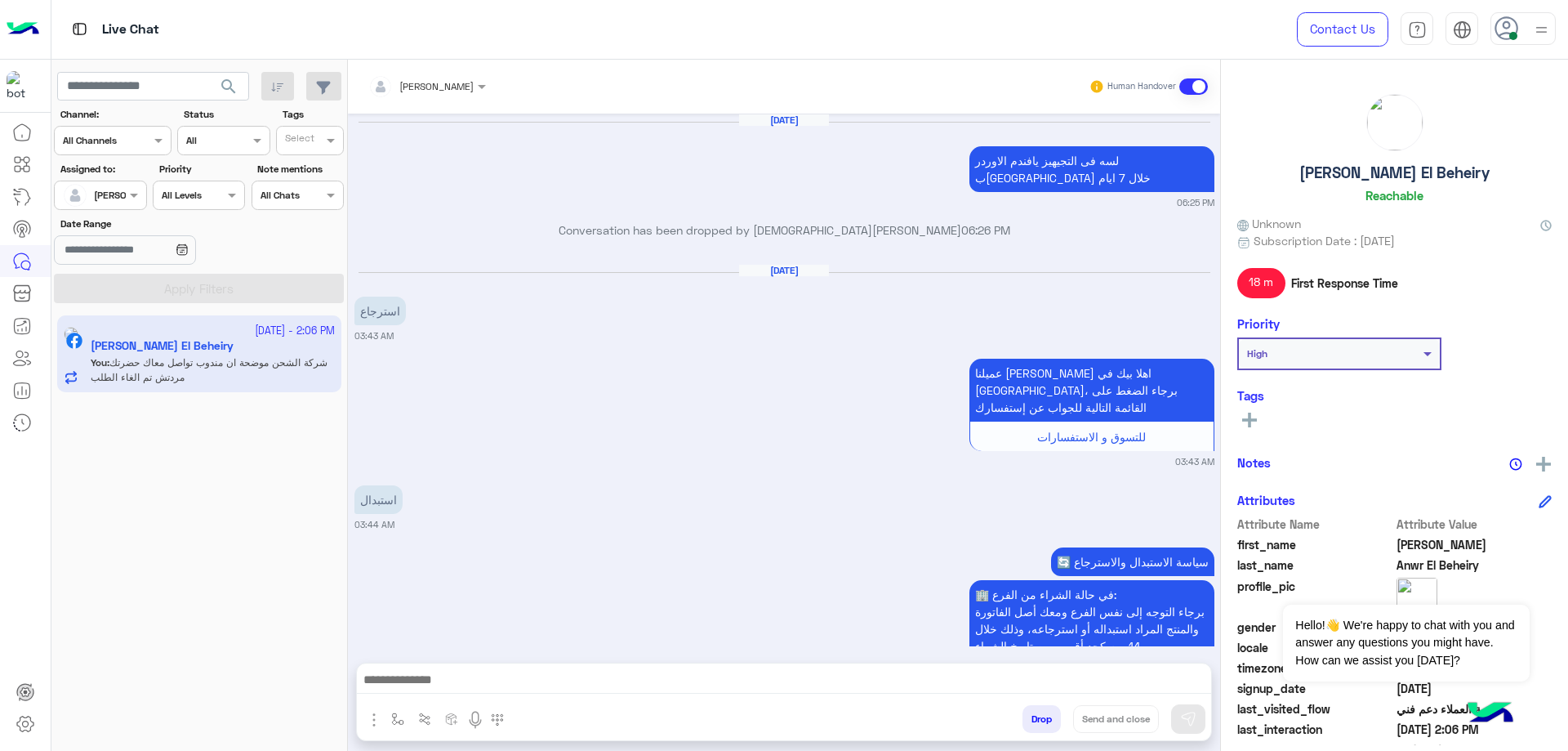
scroll to position [2154, 0]
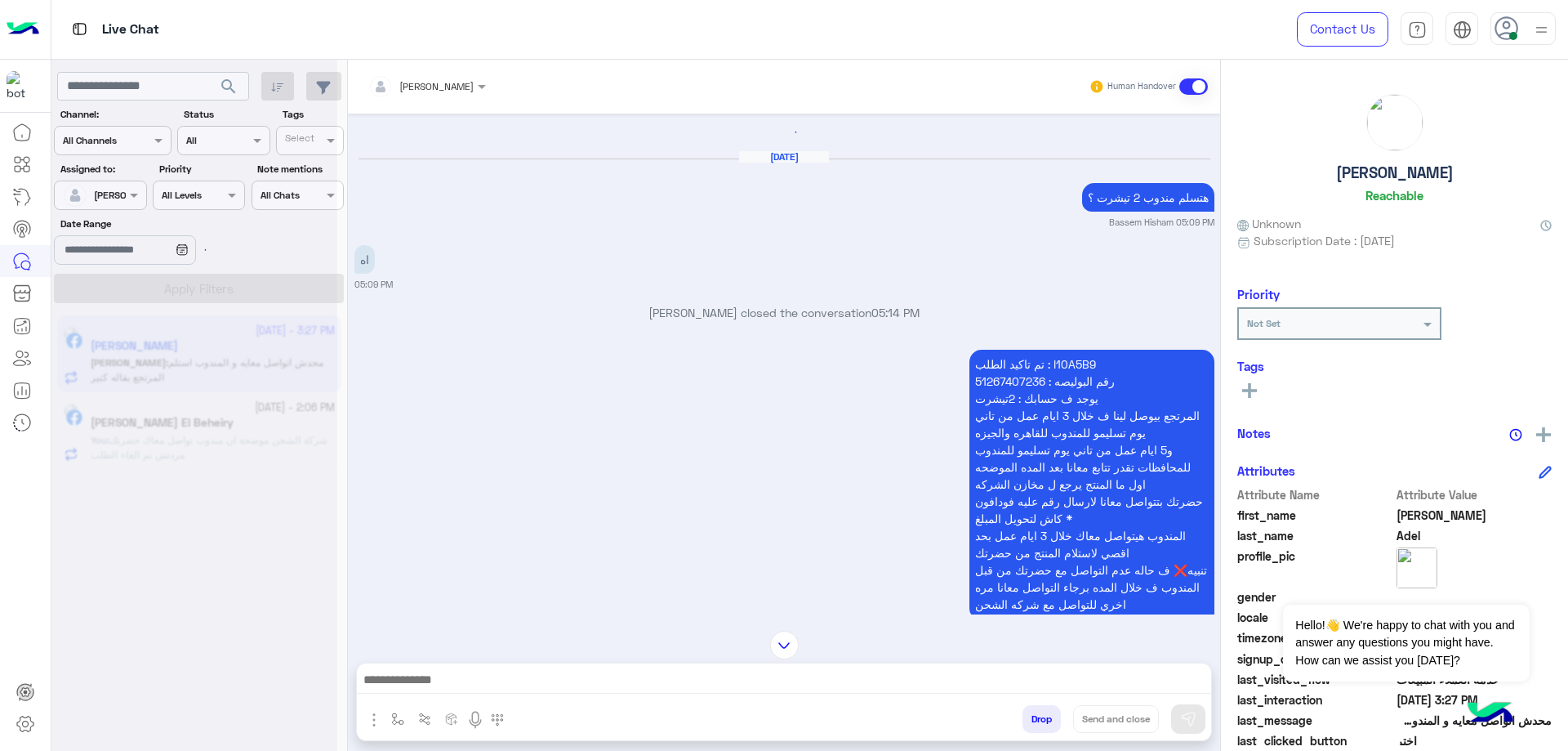
click at [1068, 370] on p "تم تاكيد الطلب : I10A5B9 رقم البوليصه : 51267407236 يوجد ف حسابك : 2تيشرت المرت…" at bounding box center [1092, 484] width 245 height 269
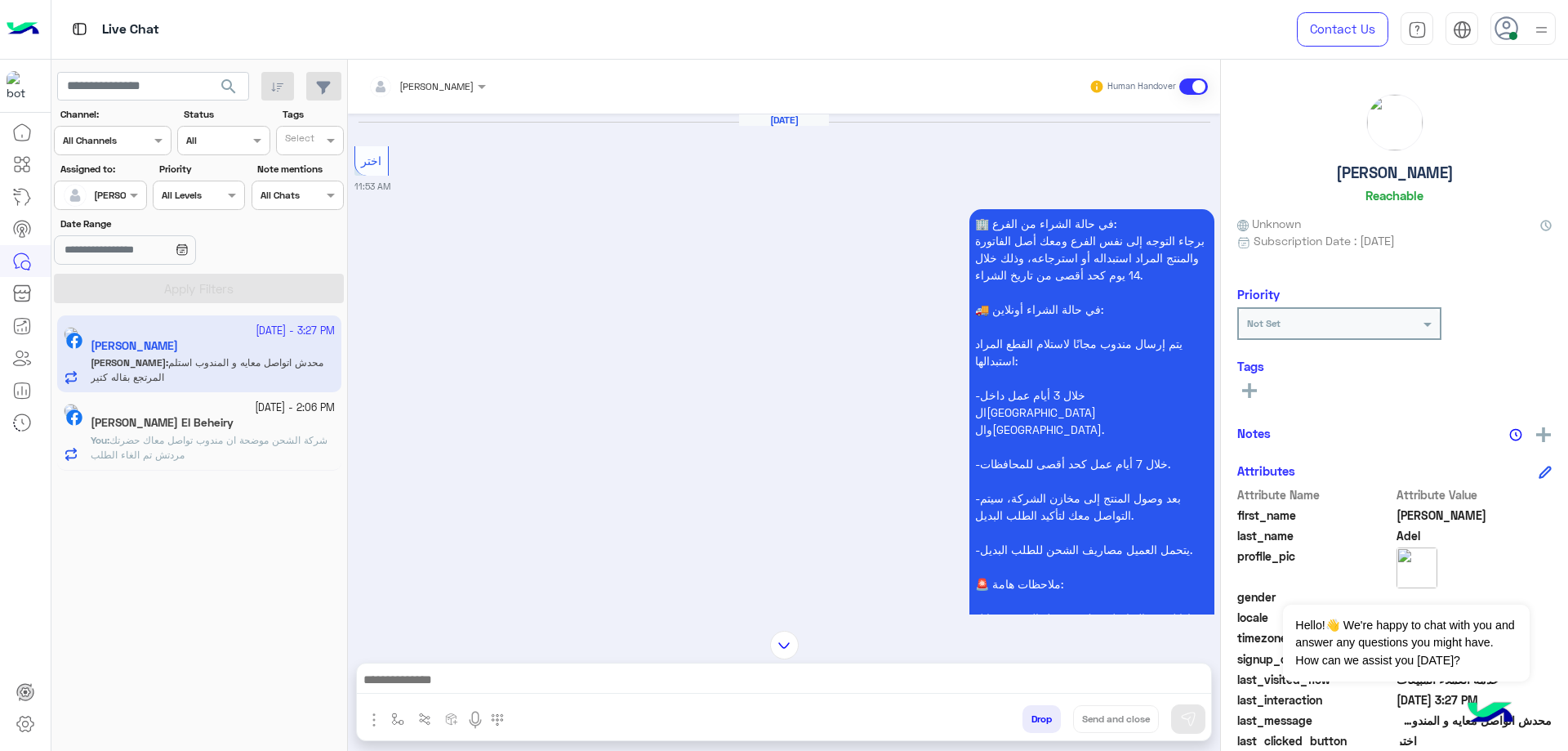
copy p "I10A5B9"
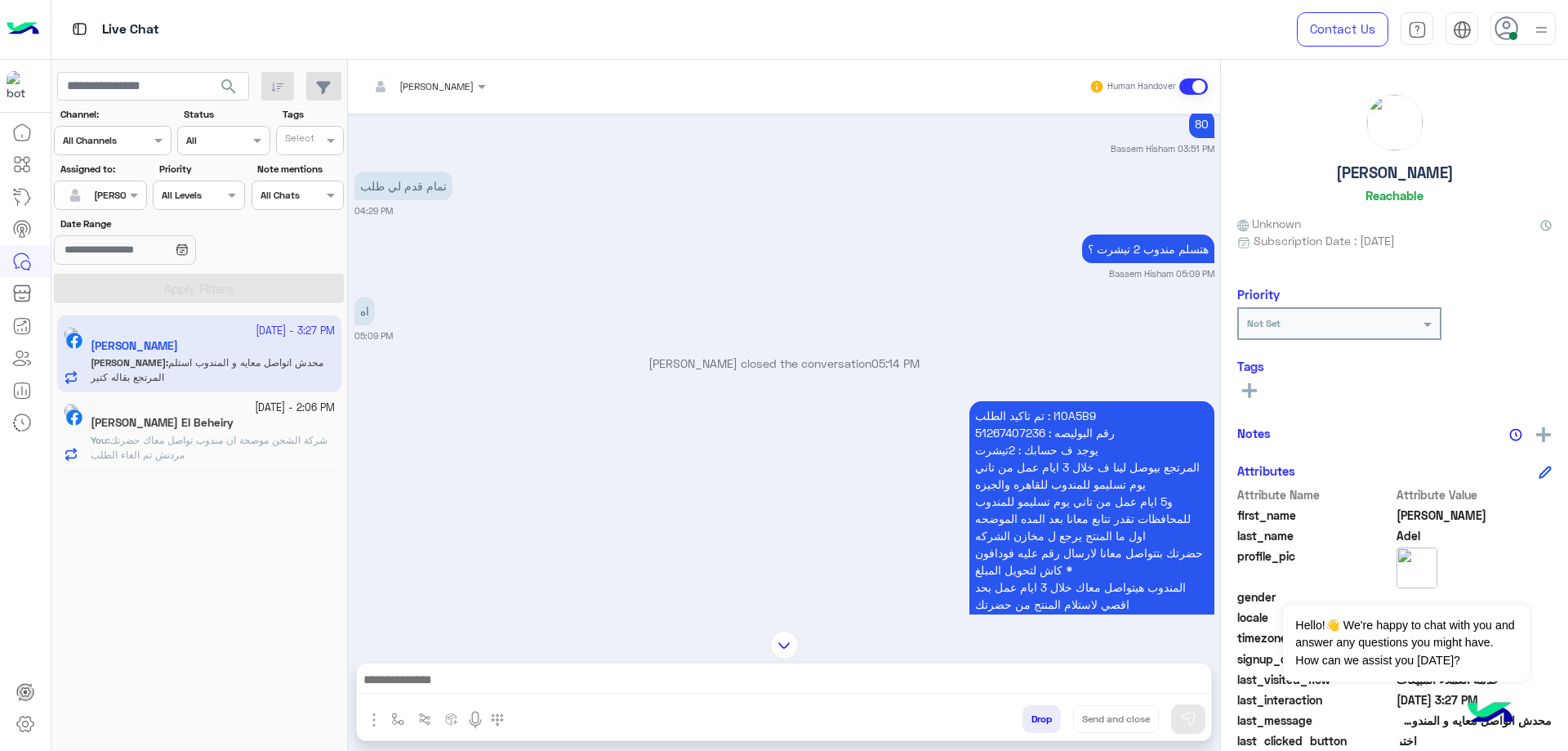
click at [1074, 401] on p "تم تاكيد الطلب : I10A5B9 رقم البوليصه : 51267407236 يوجد ف حسابك : 2تيشرت المرت…" at bounding box center [1092, 536] width 245 height 269
copy p "I10A5B9"
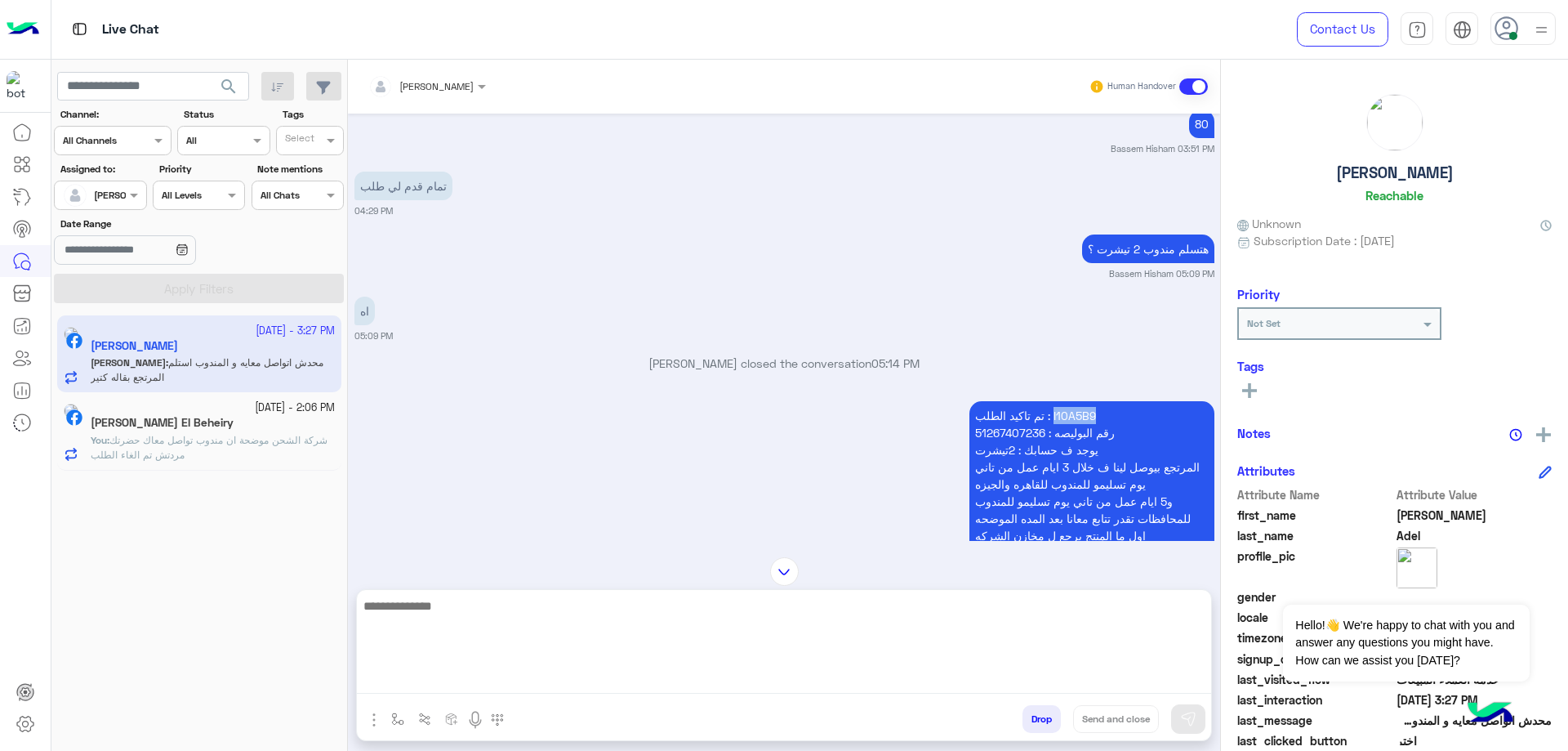
click at [459, 669] on textarea at bounding box center [784, 645] width 854 height 98
paste textarea "**********"
click at [1117, 620] on textarea "**********" at bounding box center [784, 645] width 854 height 98
paste textarea "*********"
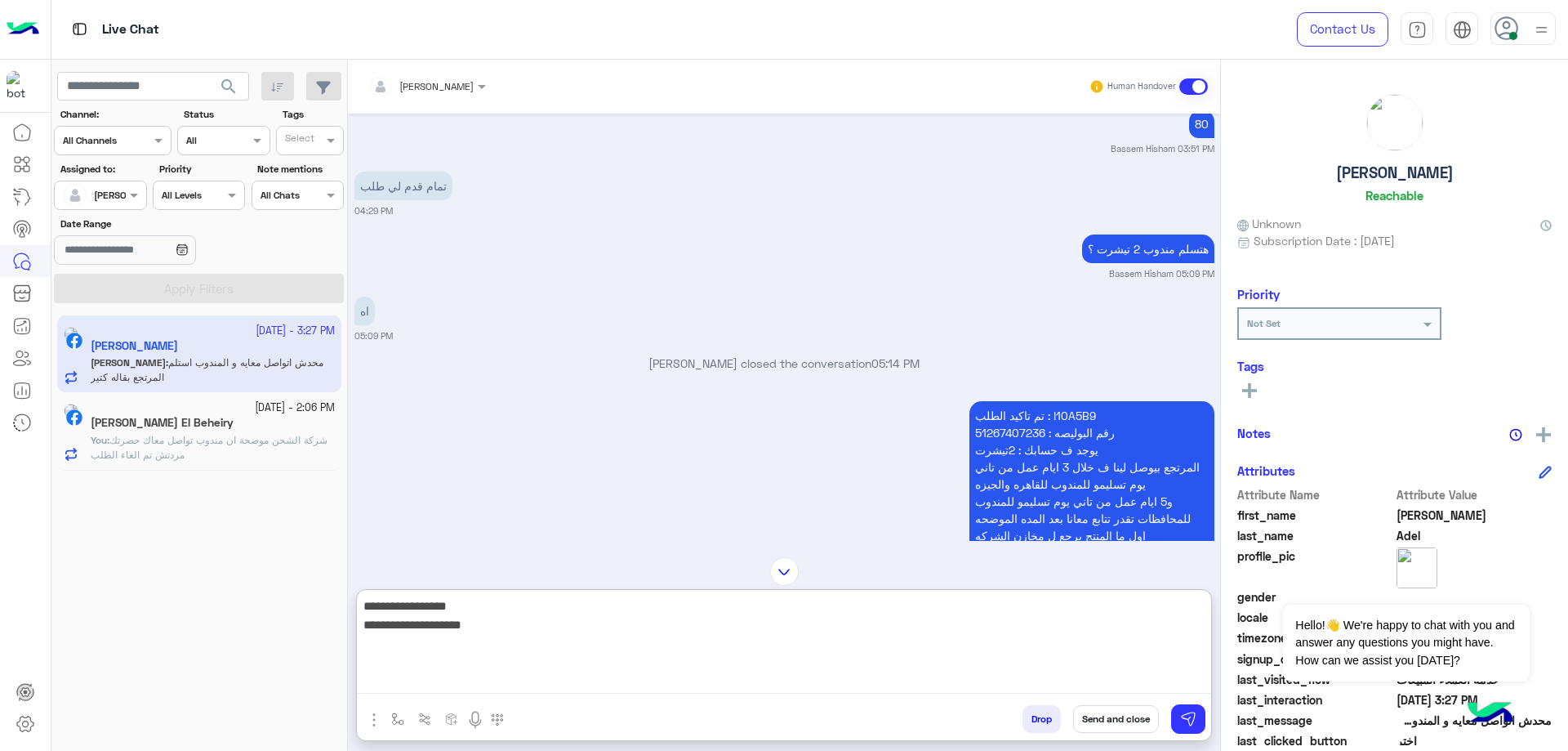
type textarea "**********"
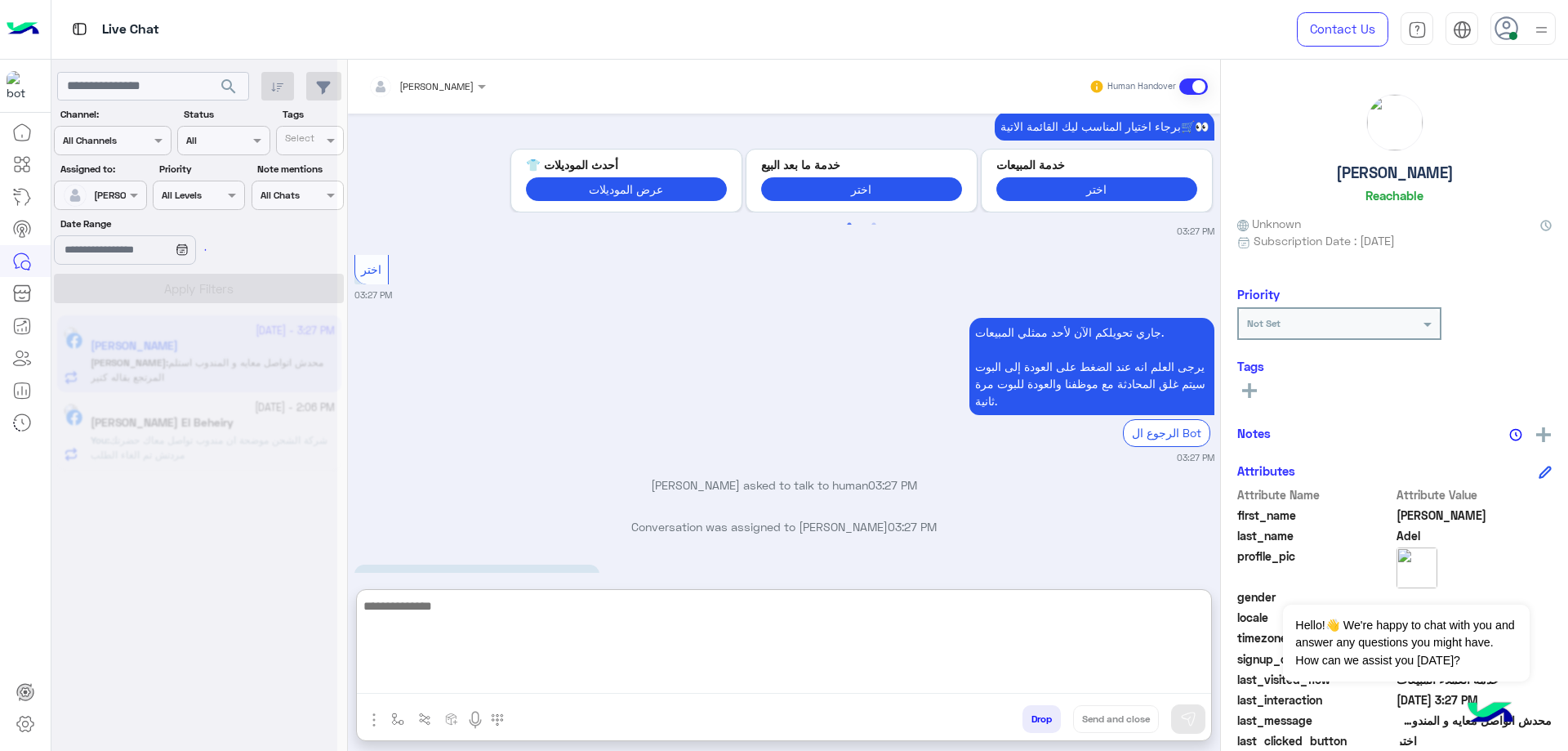
type textarea "*"
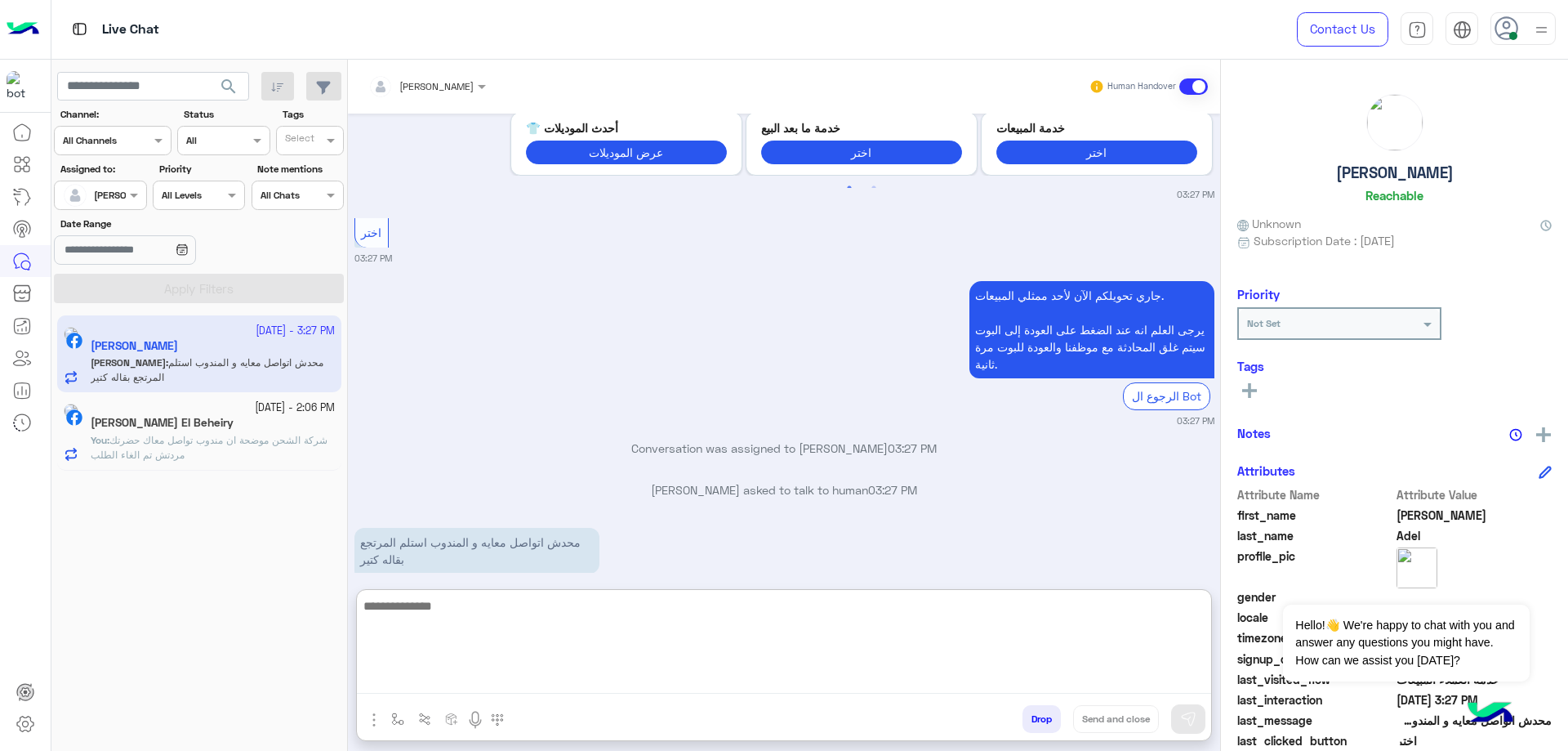
scroll to position [6189, 0]
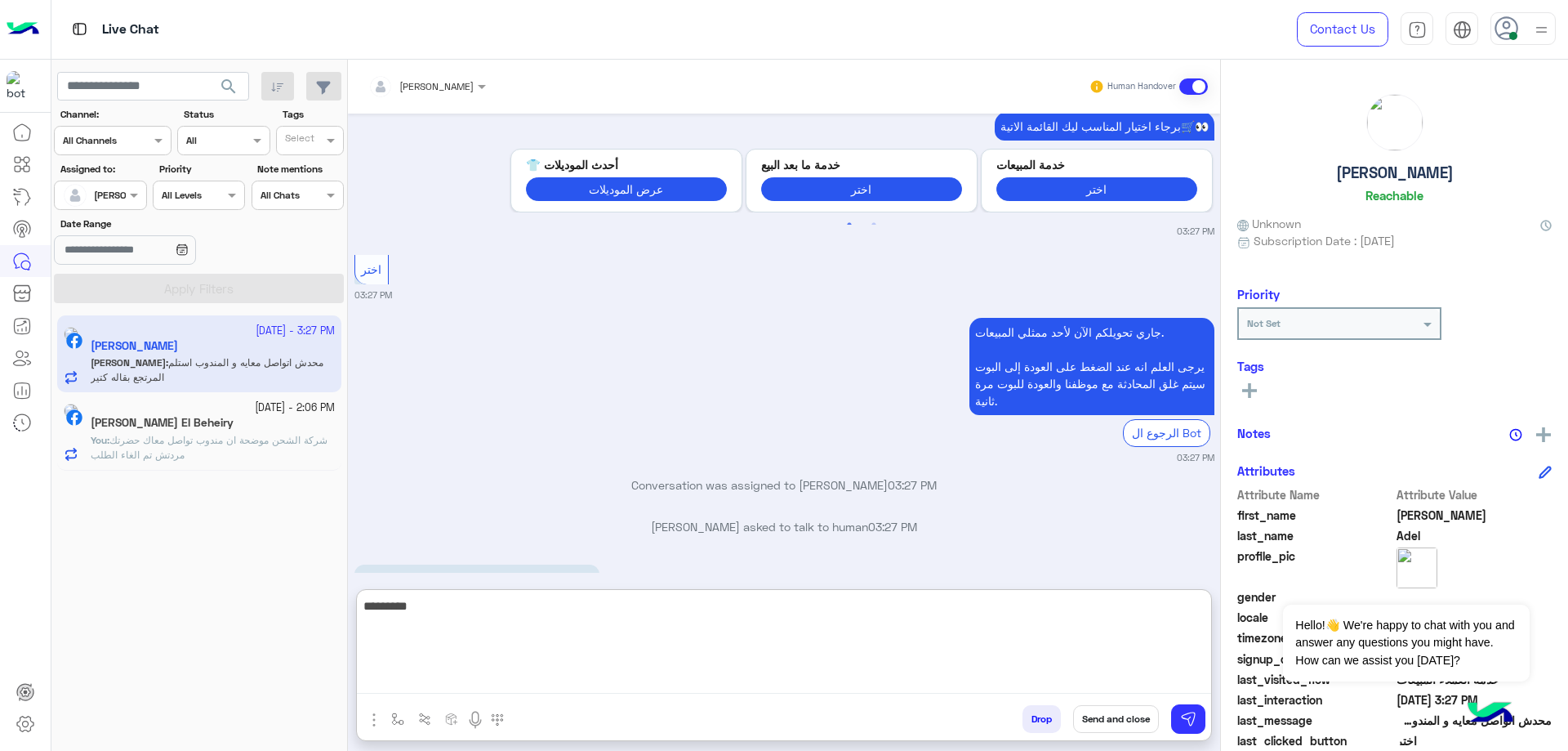
type textarea "**********"
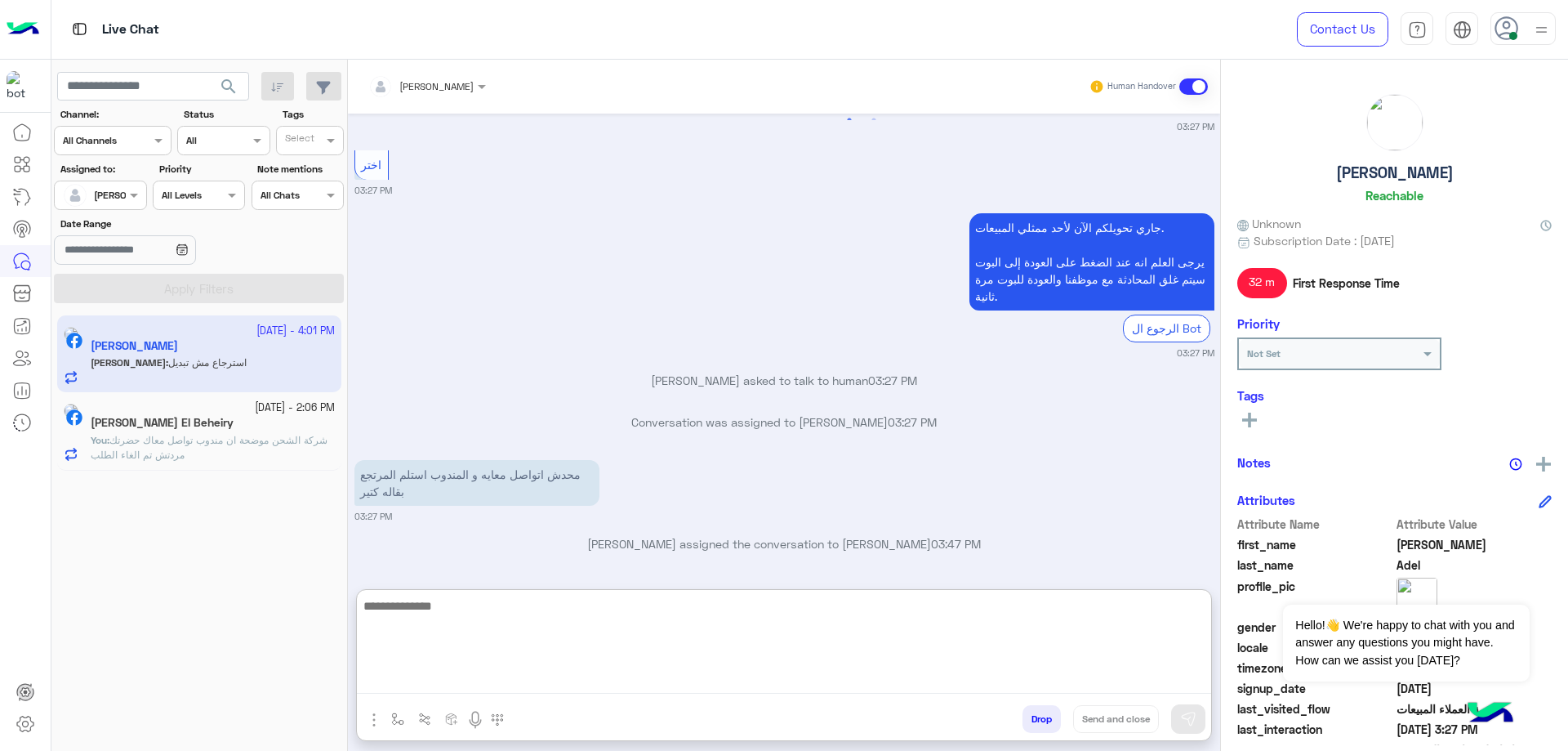
scroll to position [6357, 0]
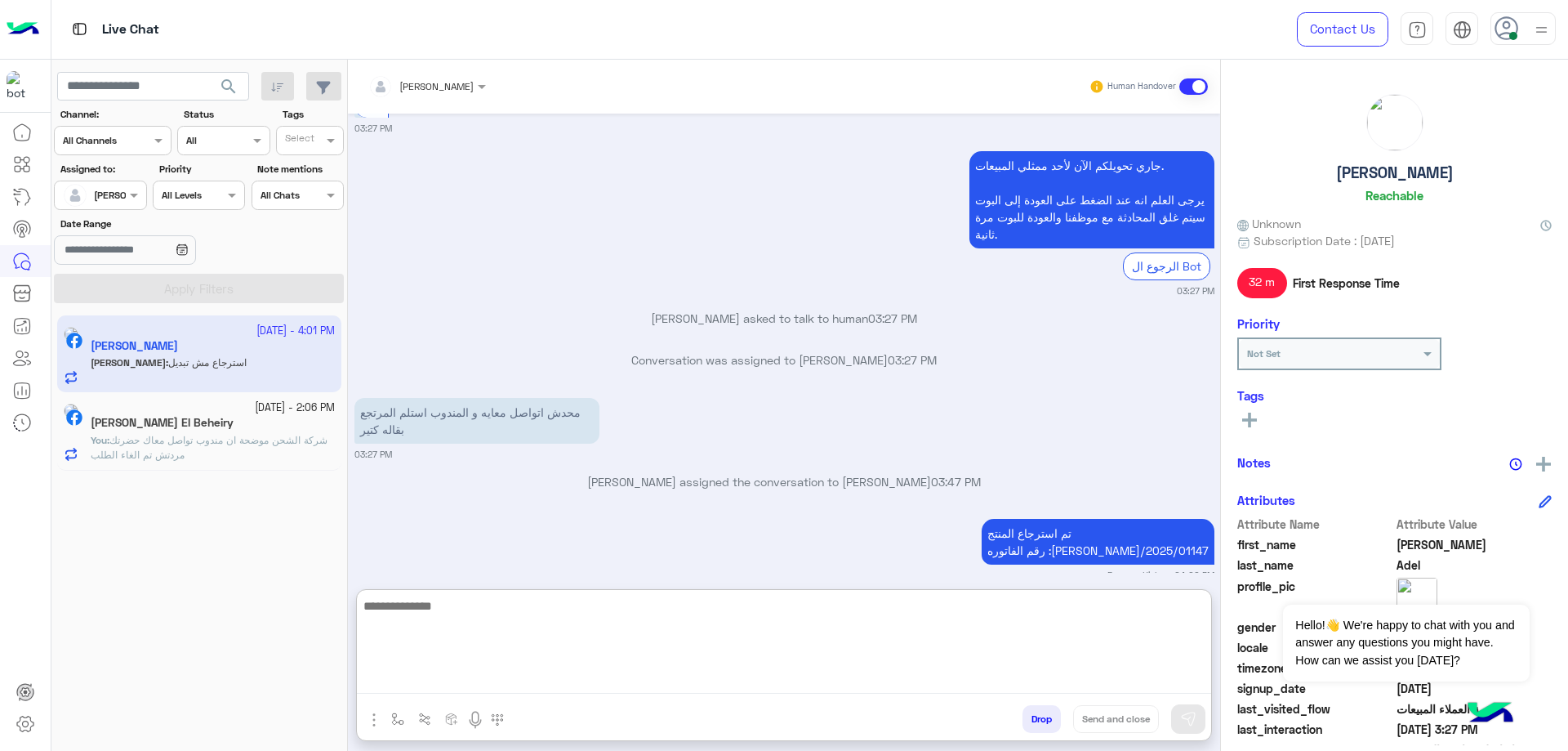
click at [570, 648] on textarea at bounding box center [784, 645] width 854 height 98
paste textarea "******"
type textarea "**********"
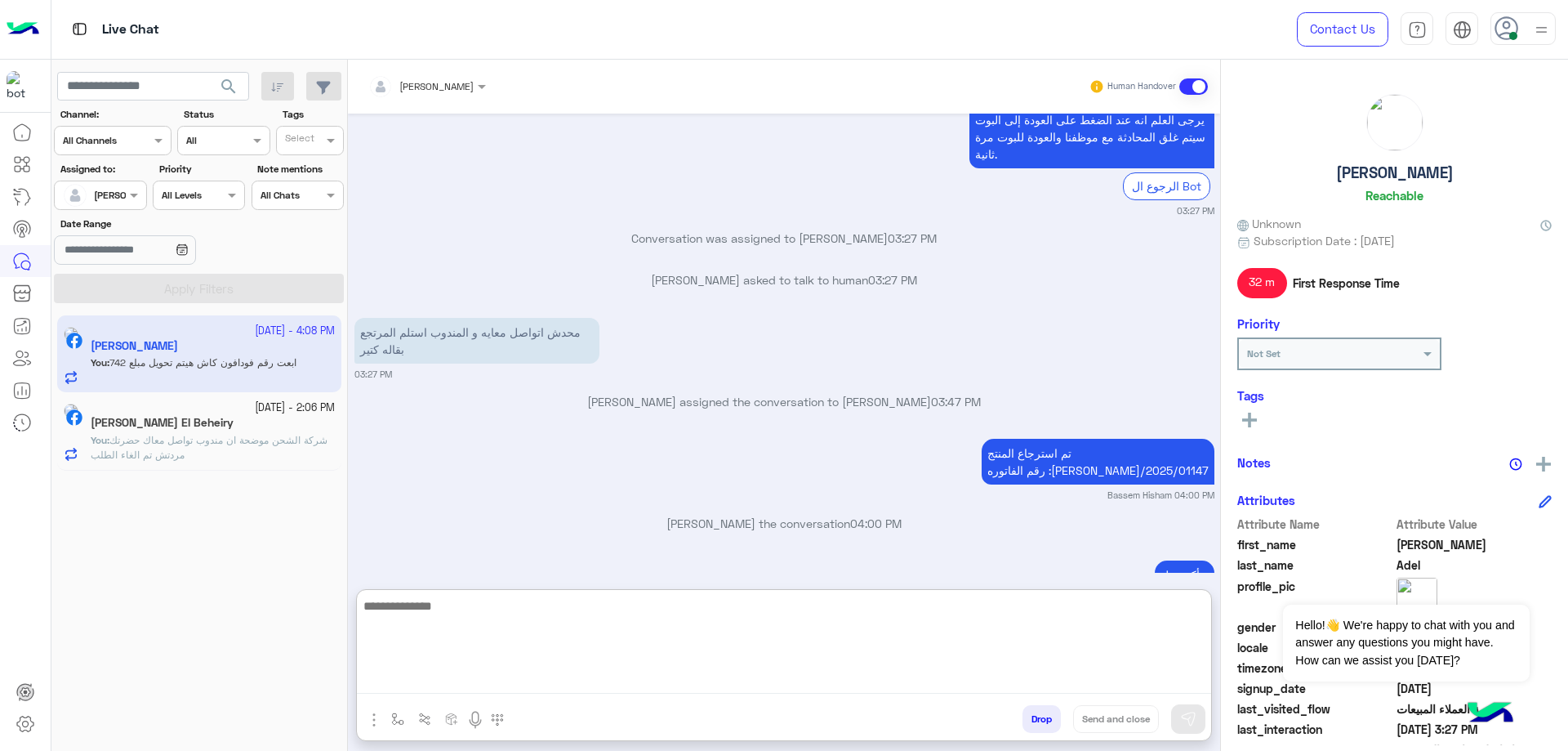
scroll to position [6435, 0]
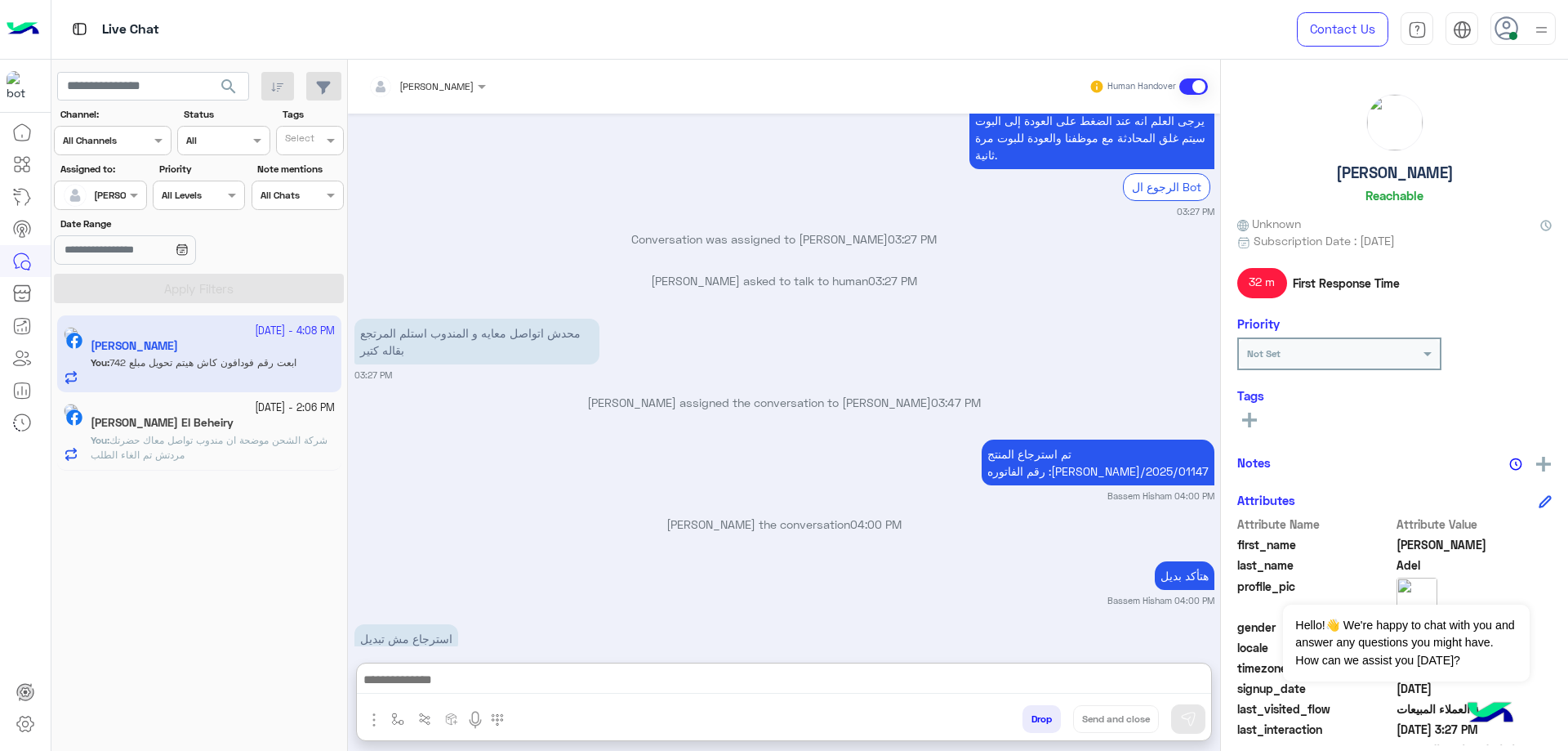
click at [237, 430] on div "[PERSON_NAME] El Beheiry" at bounding box center [213, 425] width 244 height 18
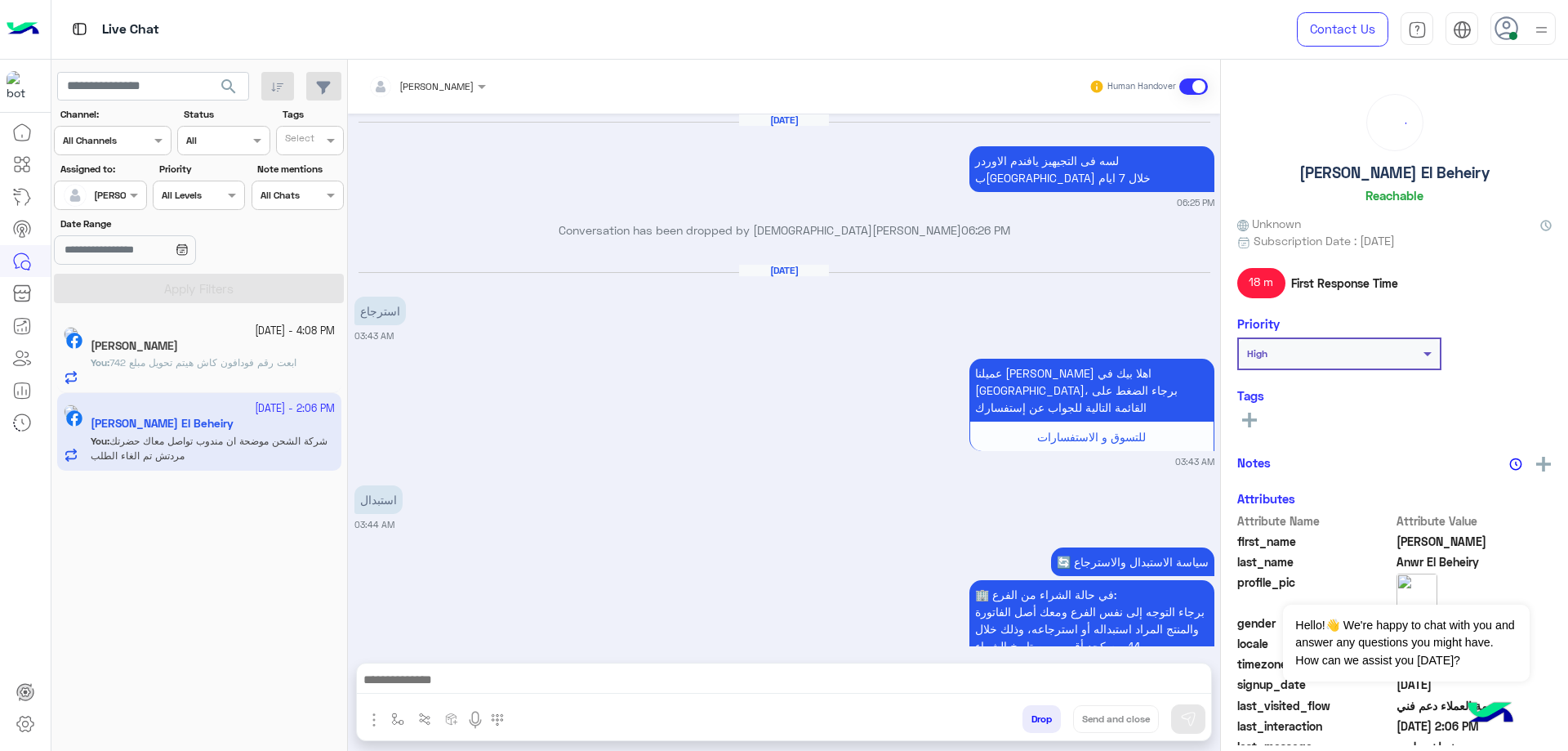
scroll to position [2154, 0]
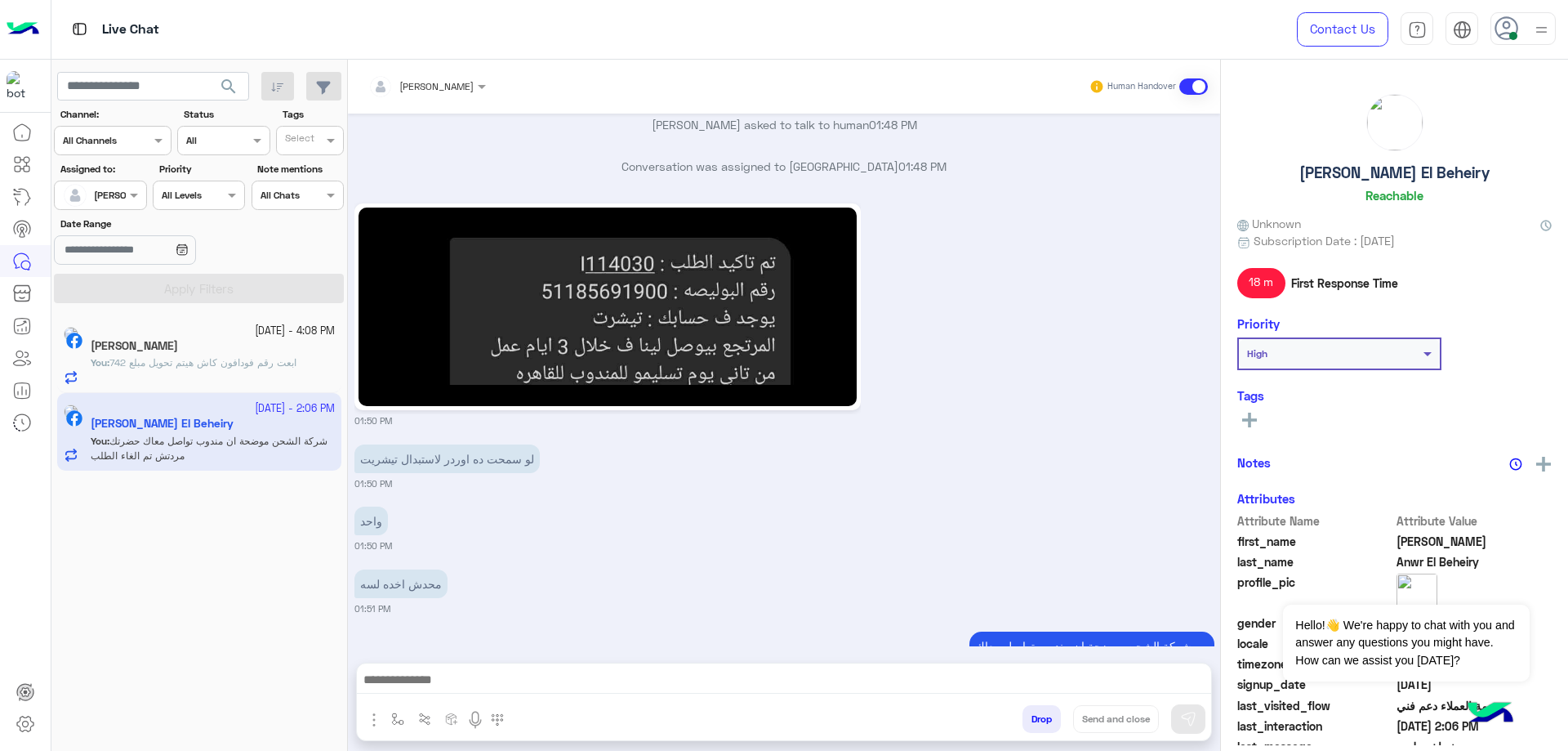
click at [1404, 177] on h5 "[PERSON_NAME] El Beheiry" at bounding box center [1394, 173] width 190 height 18
copy h5 "[PERSON_NAME] El Beheiry"
click at [1041, 721] on button "Drop" at bounding box center [1042, 719] width 39 height 28
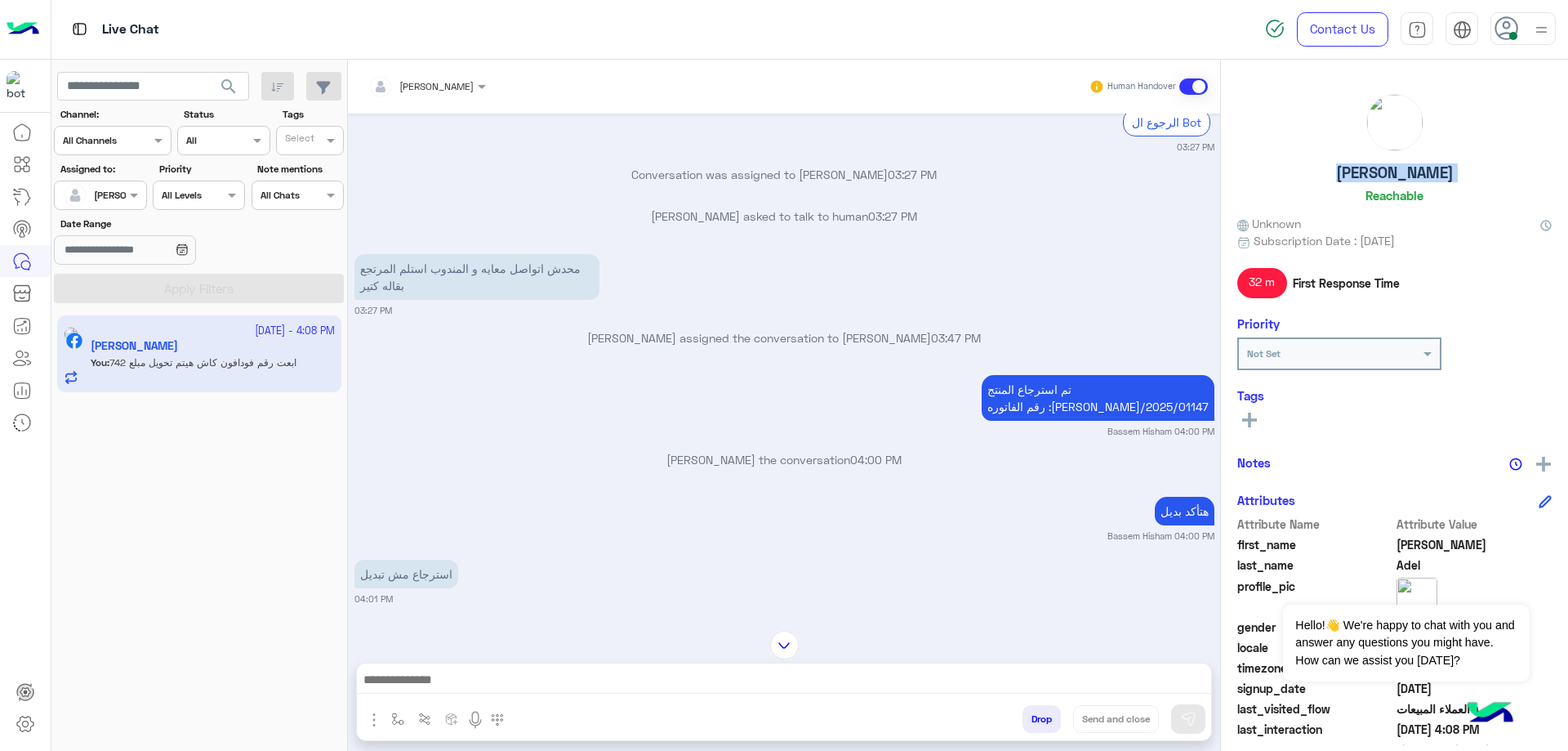
scroll to position [2857, 0]
click at [1043, 711] on button "Drop" at bounding box center [1042, 719] width 39 height 28
click at [1503, 28] on icon at bounding box center [1507, 29] width 25 height 25
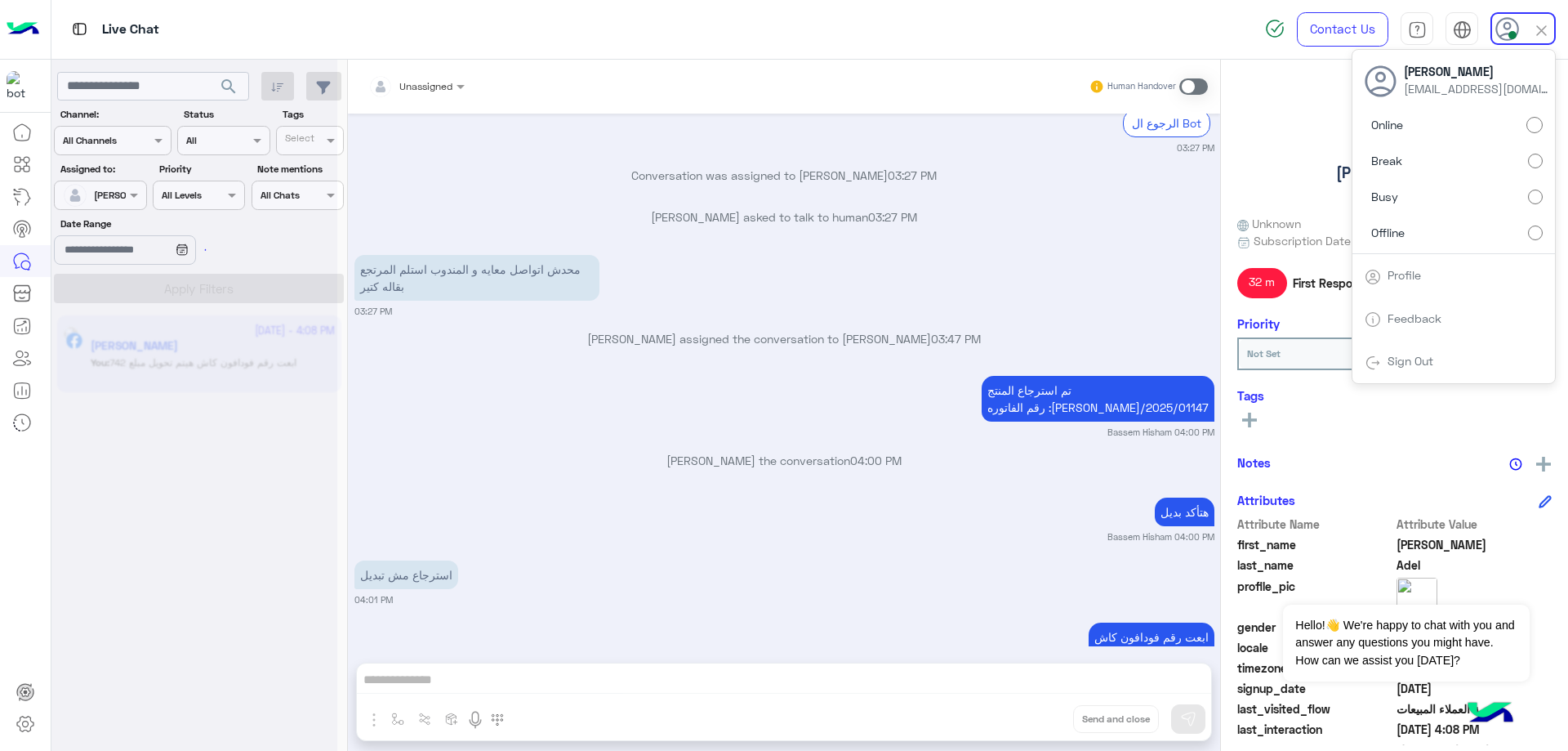
scroll to position [2899, 0]
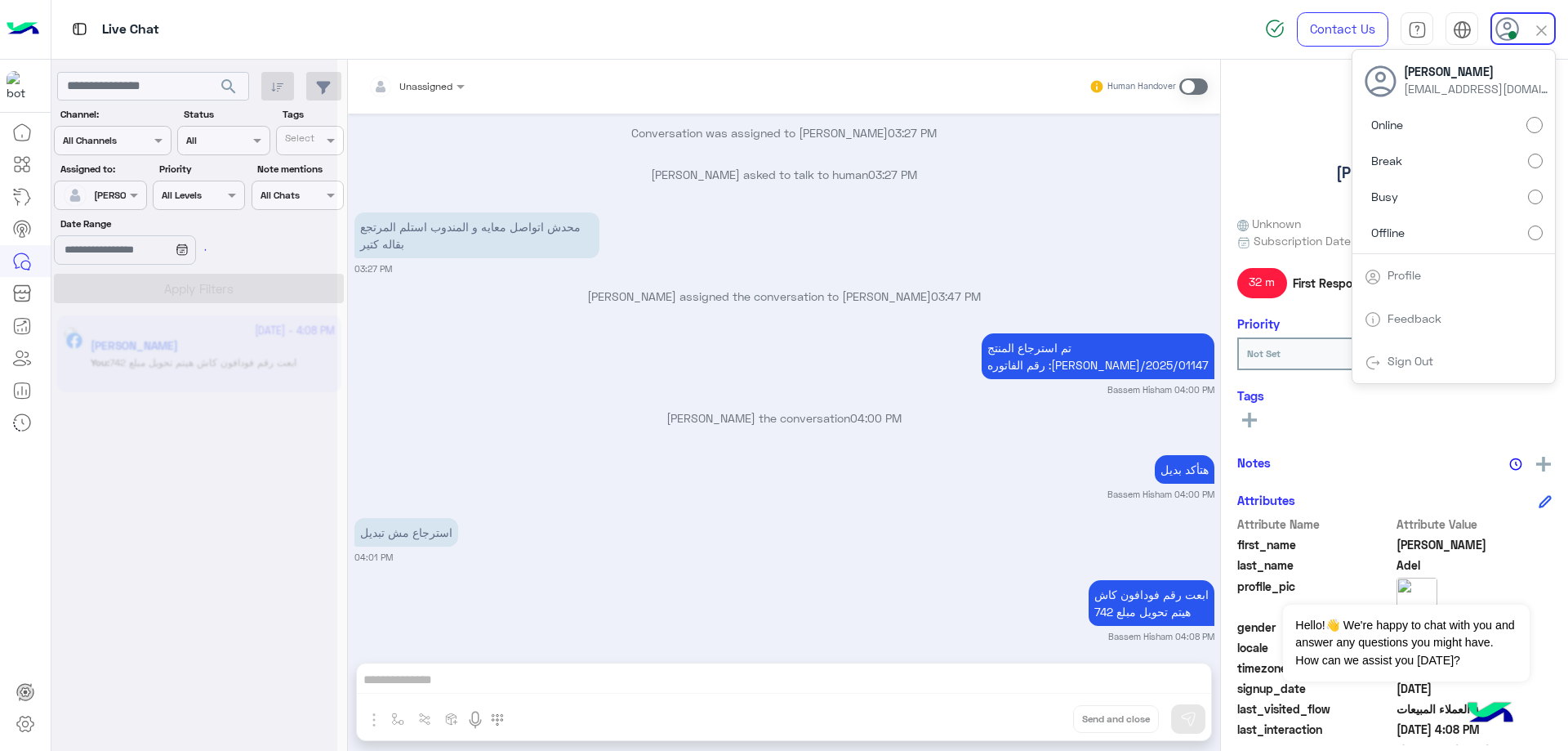
click at [1460, 231] on label "Offline" at bounding box center [1453, 232] width 178 height 30
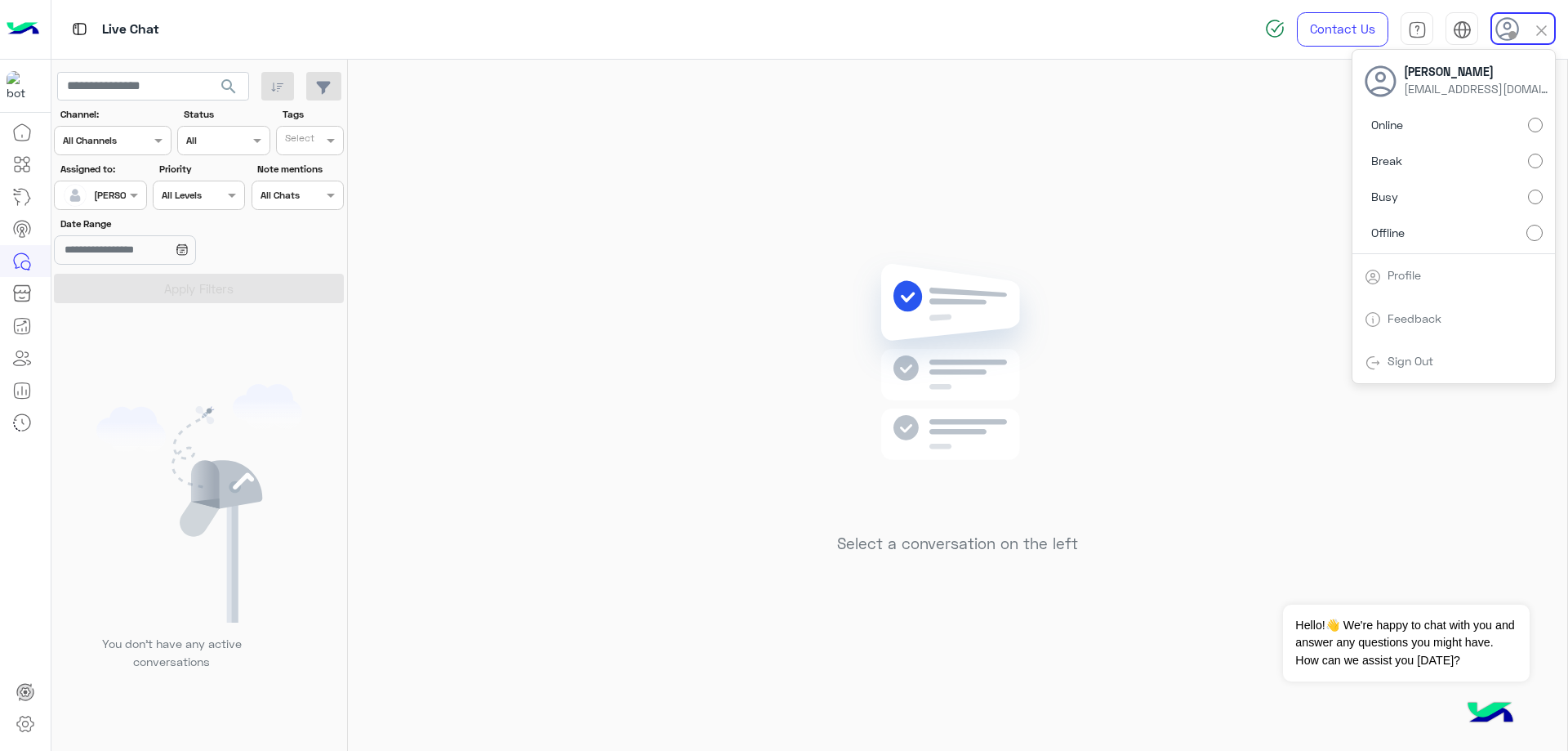
click at [1315, 319] on div "Select a conversation on the left" at bounding box center [957, 408] width 1219 height 697
click at [1508, 25] on icon at bounding box center [1507, 29] width 25 height 25
click at [1441, 355] on div "Sign Out" at bounding box center [1453, 361] width 202 height 43
